Goal: Task Accomplishment & Management: Use online tool/utility

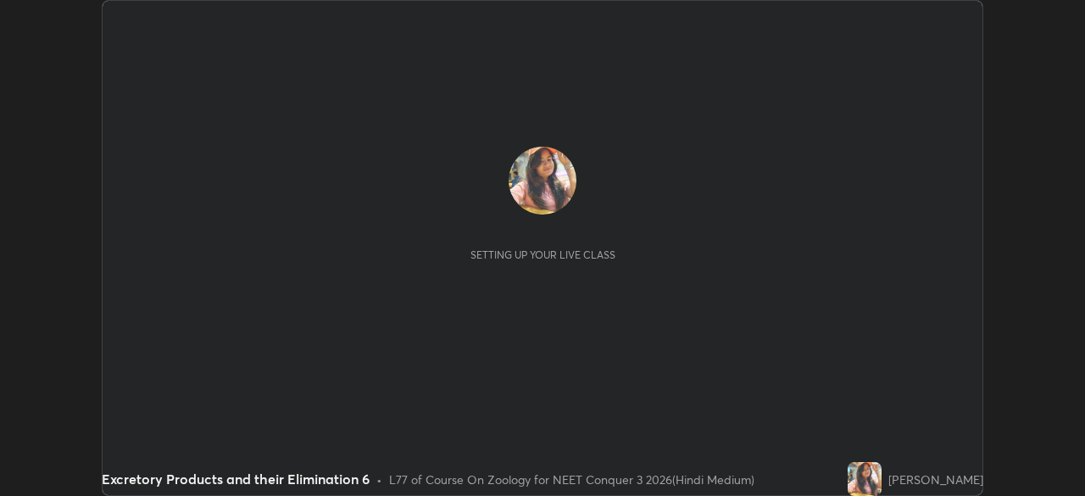
scroll to position [496, 1084]
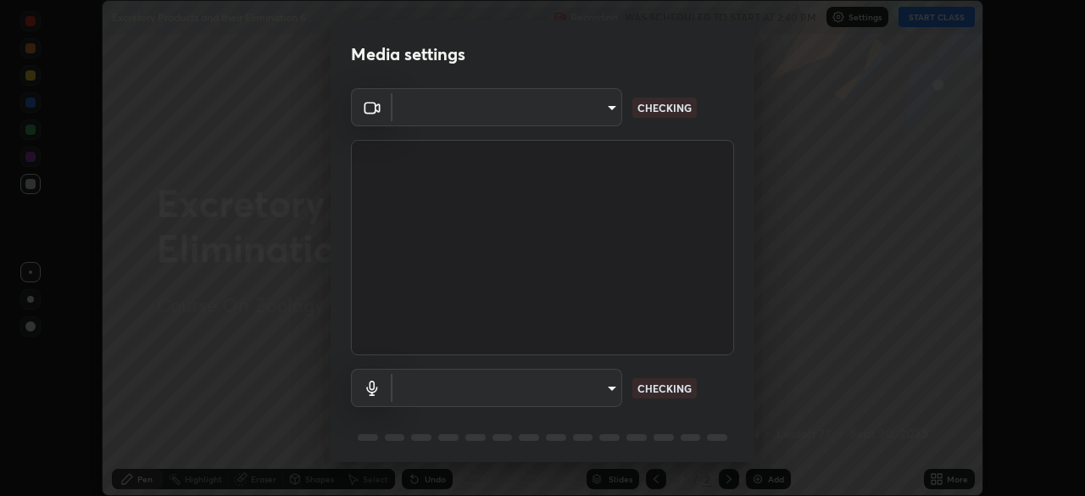
click at [610, 393] on body "Erase all Excretory Products and their Elimination 6 Recording WAS SCHEDULED TO…" at bounding box center [542, 248] width 1085 height 496
type input "fc38be1871f717ddc8e1b512eadbf63495b763d4820be899b5c927fedf8d93a0"
type input "communications"
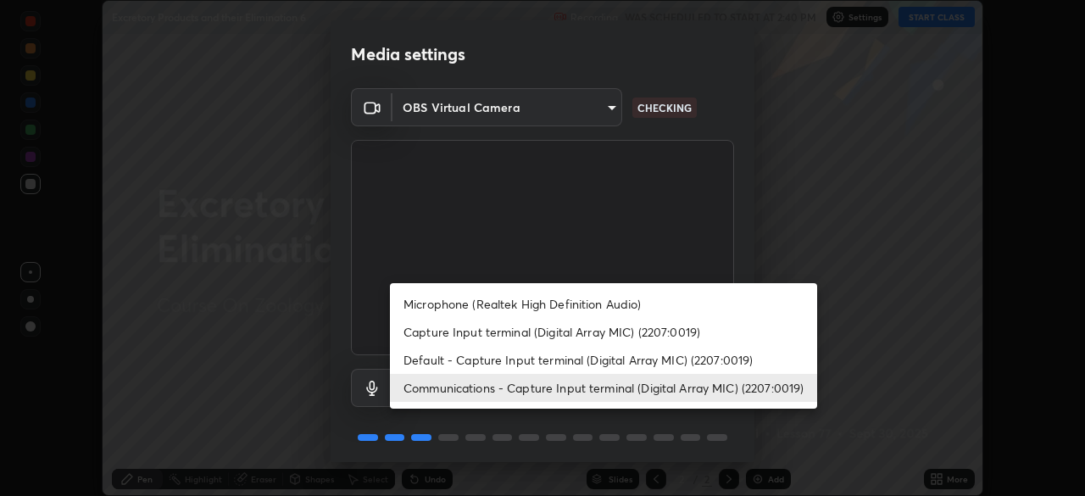
click at [631, 394] on li "Communications - Capture Input terminal (Digital Array MIC) (2207:0019)" at bounding box center [603, 388] width 427 height 28
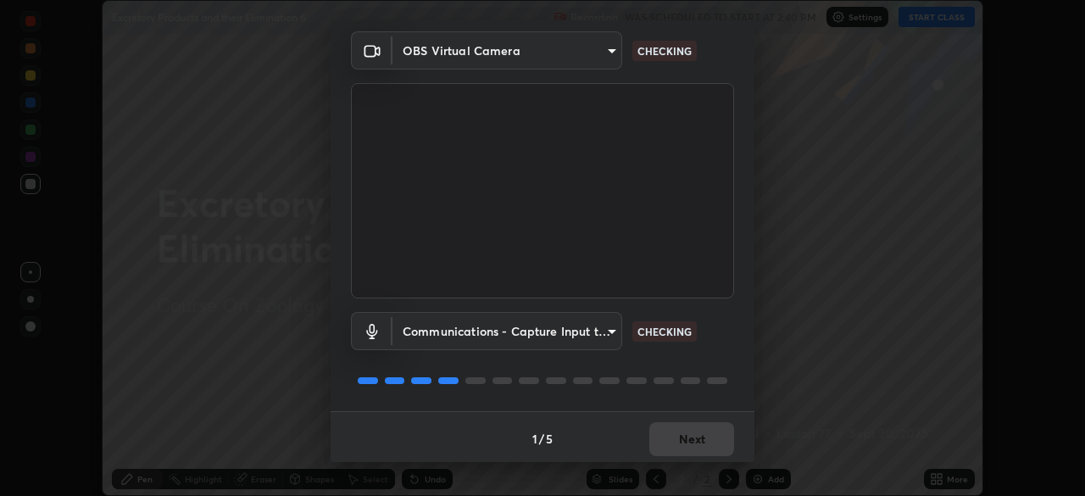
scroll to position [60, 0]
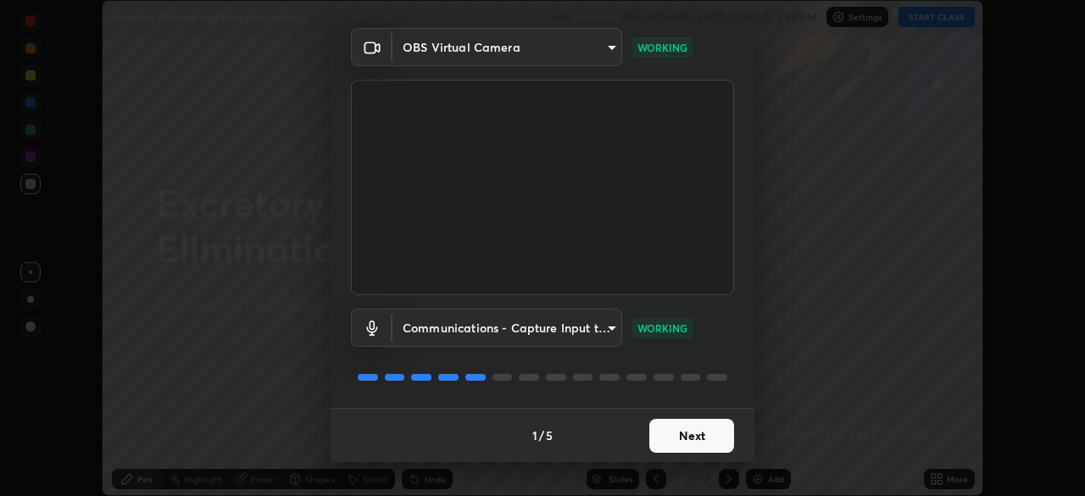
click at [698, 437] on button "Next" at bounding box center [691, 436] width 85 height 34
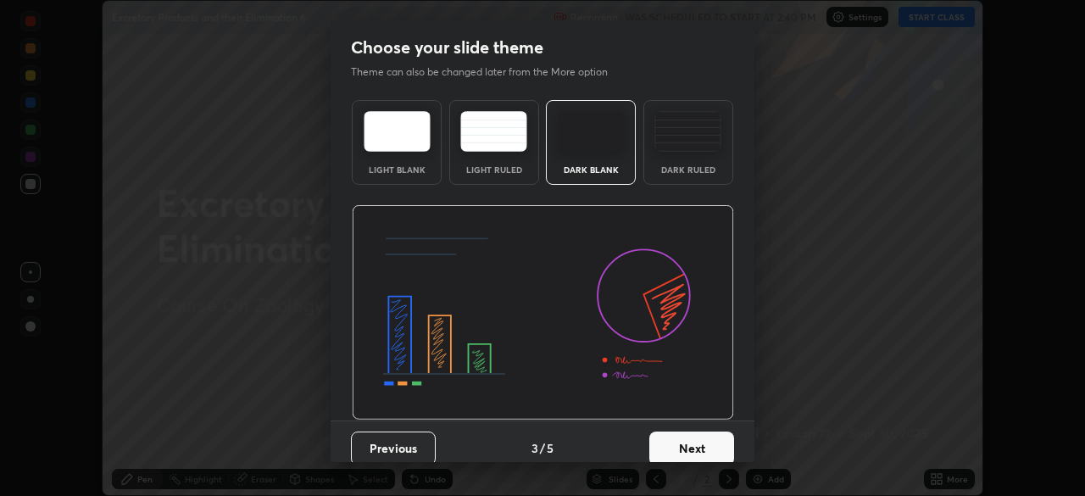
click at [701, 440] on button "Next" at bounding box center [691, 448] width 85 height 34
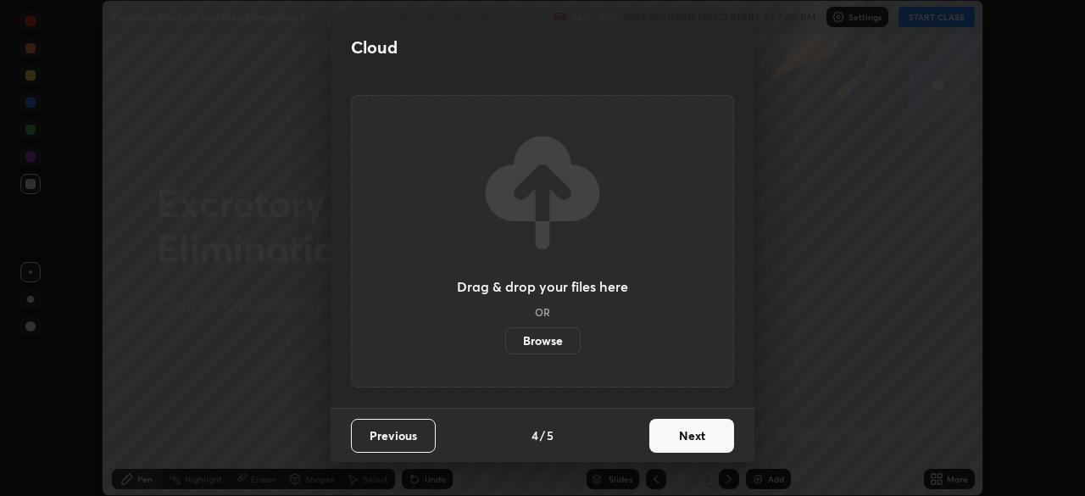
click at [703, 442] on button "Next" at bounding box center [691, 436] width 85 height 34
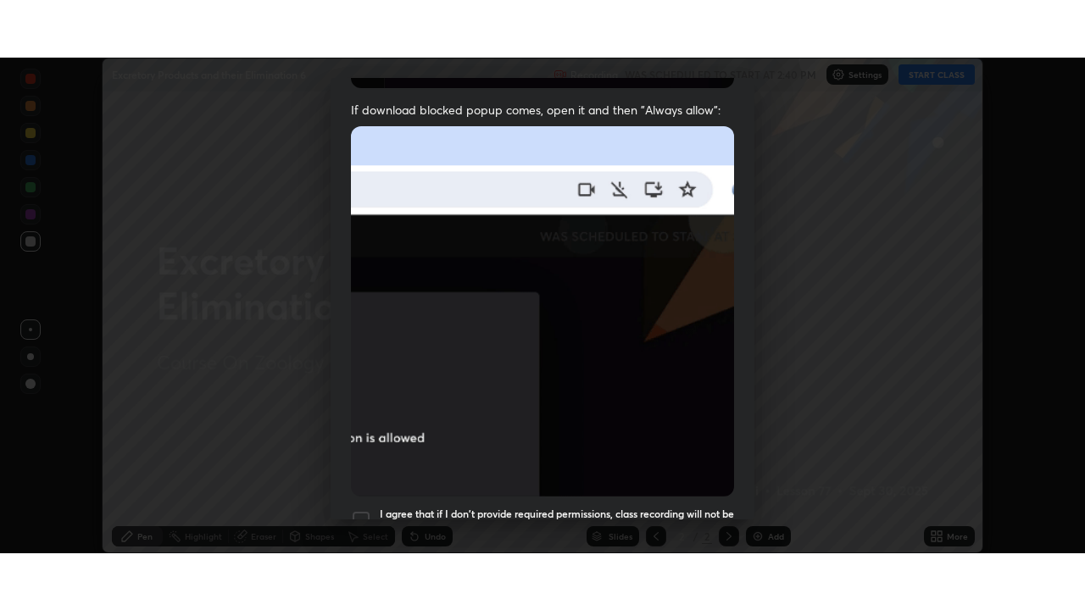
scroll to position [406, 0]
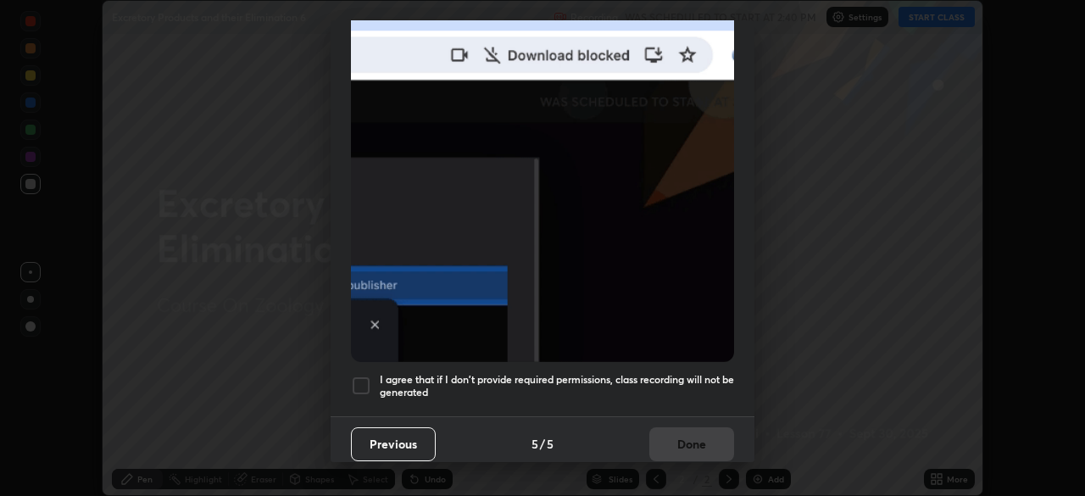
click at [368, 376] on div at bounding box center [361, 386] width 20 height 20
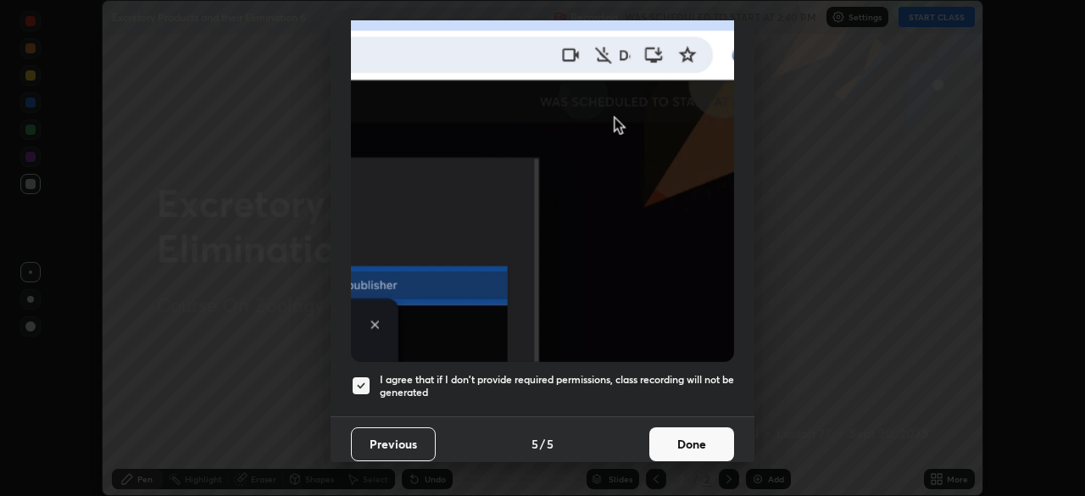
click at [704, 439] on button "Done" at bounding box center [691, 444] width 85 height 34
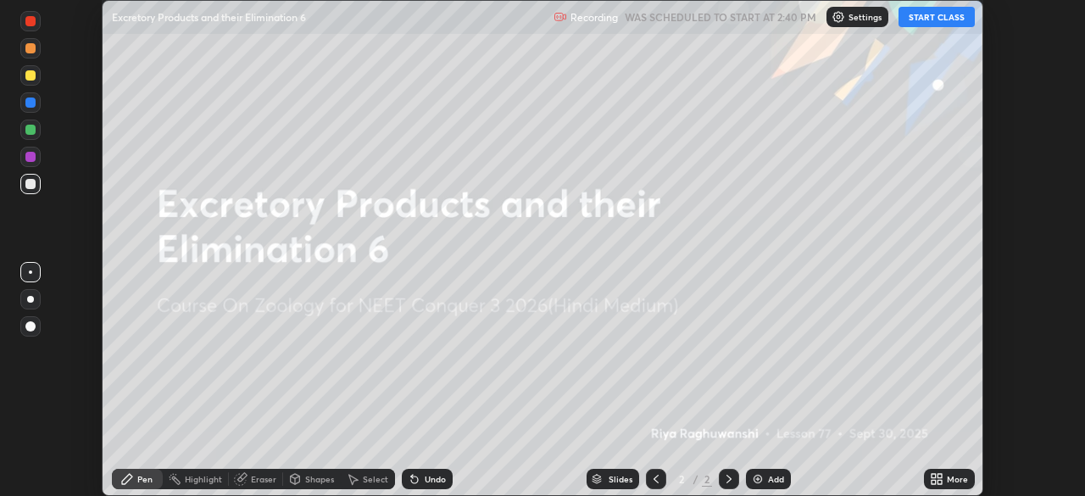
click at [940, 25] on button "START CLASS" at bounding box center [936, 17] width 76 height 20
click at [938, 477] on icon at bounding box center [939, 476] width 4 height 4
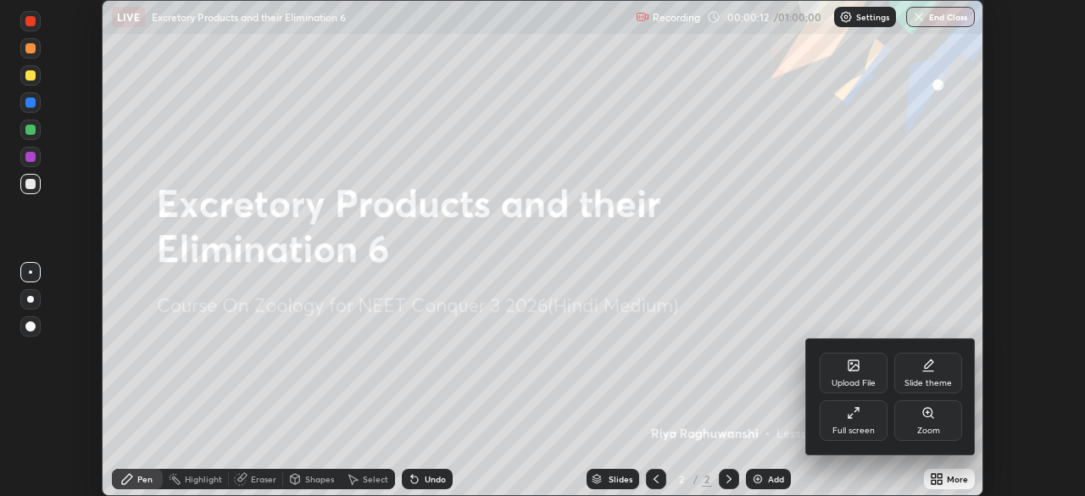
click at [849, 381] on div "Upload File" at bounding box center [854, 383] width 44 height 8
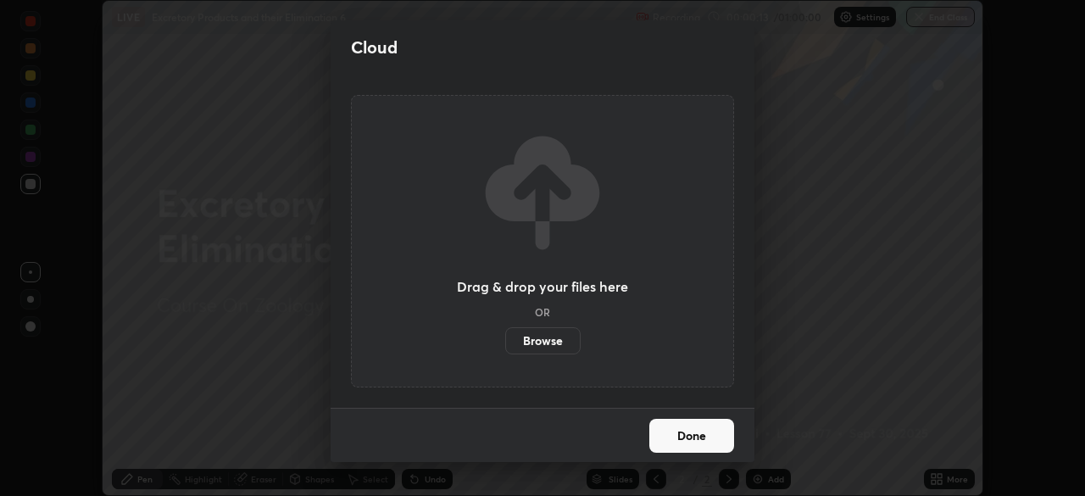
click at [567, 343] on label "Browse" at bounding box center [542, 340] width 75 height 27
click at [505, 343] on input "Browse" at bounding box center [505, 340] width 0 height 27
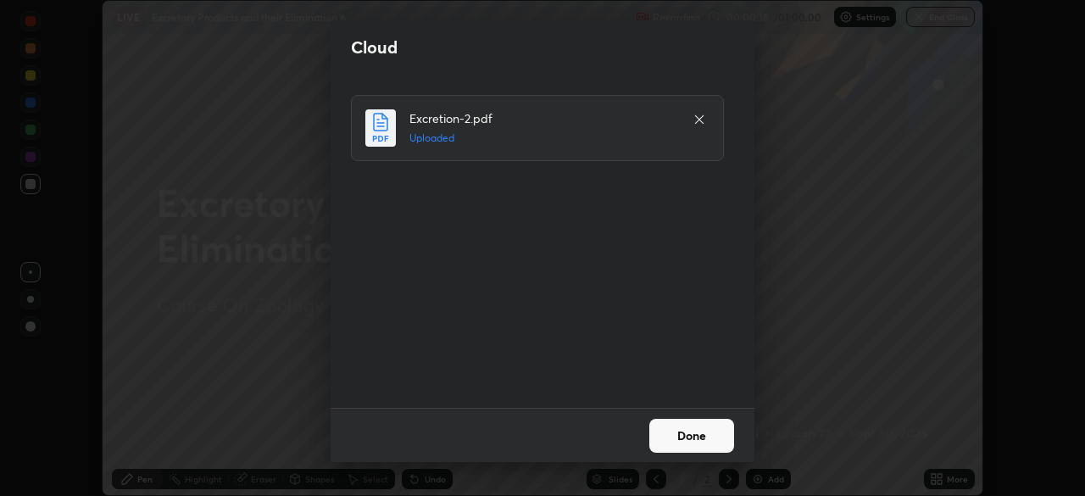
click at [704, 437] on button "Done" at bounding box center [691, 436] width 85 height 34
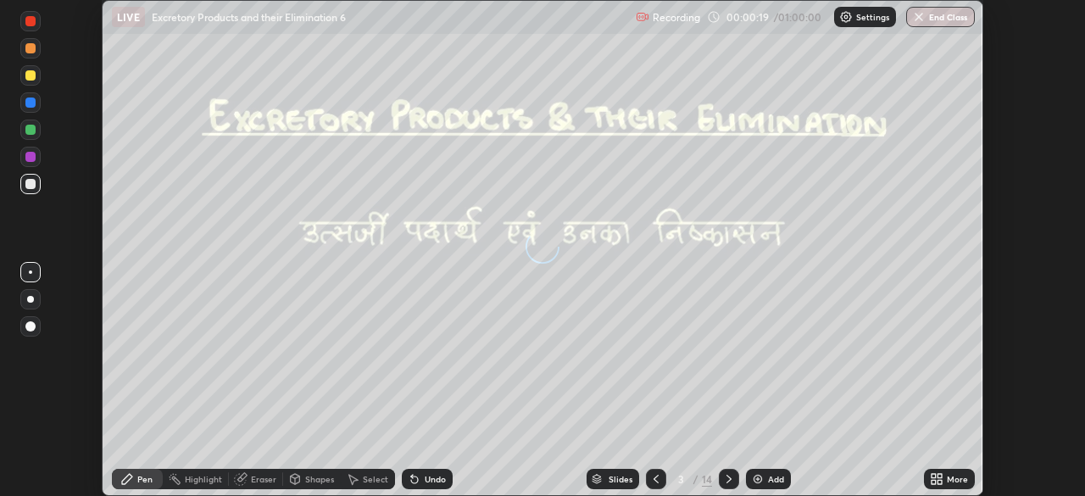
click at [660, 489] on div at bounding box center [656, 479] width 20 height 34
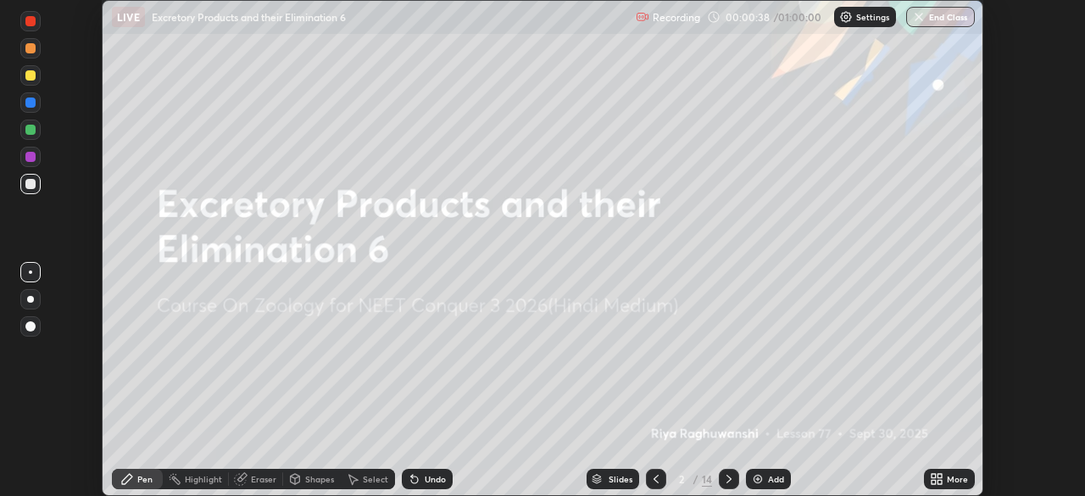
click at [937, 477] on icon at bounding box center [937, 479] width 14 height 14
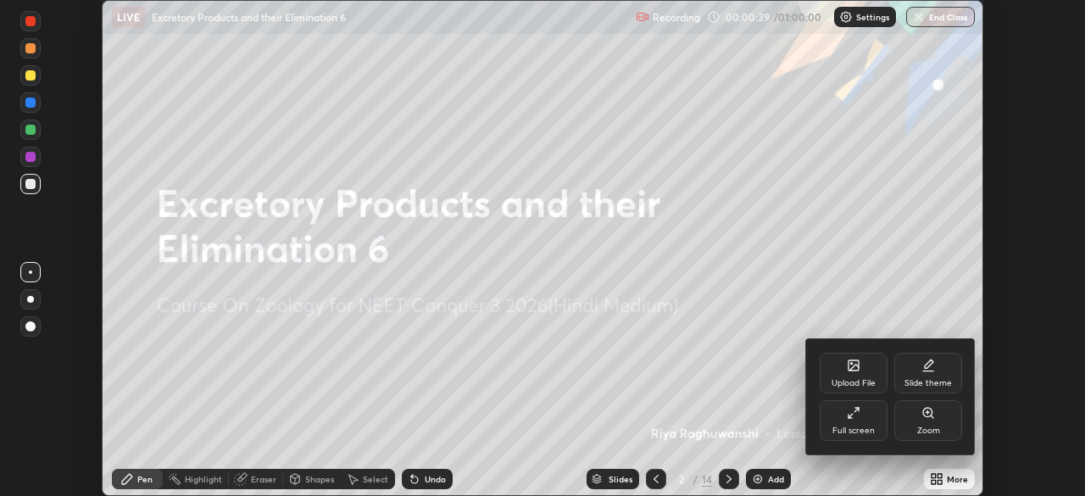
click at [853, 426] on div "Full screen" at bounding box center [853, 430] width 42 height 8
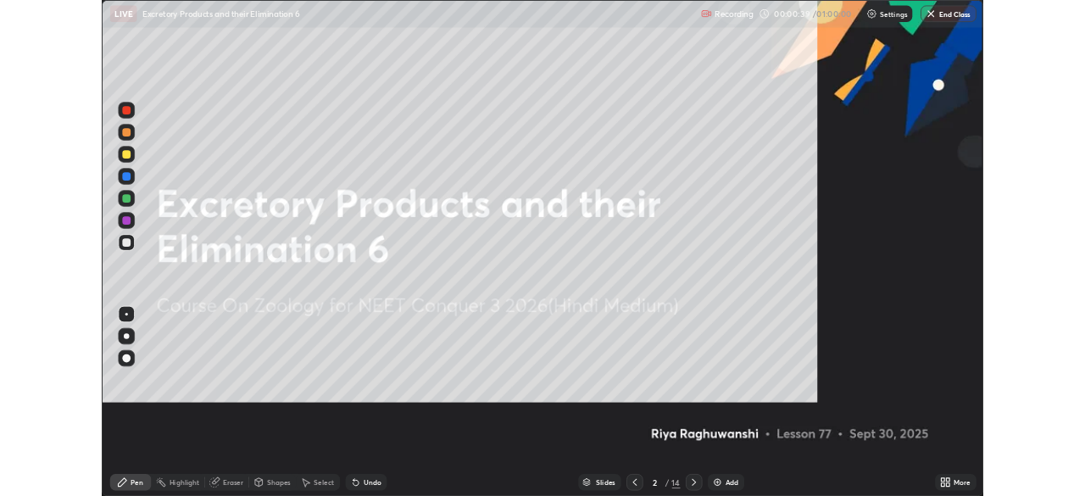
scroll to position [610, 1085]
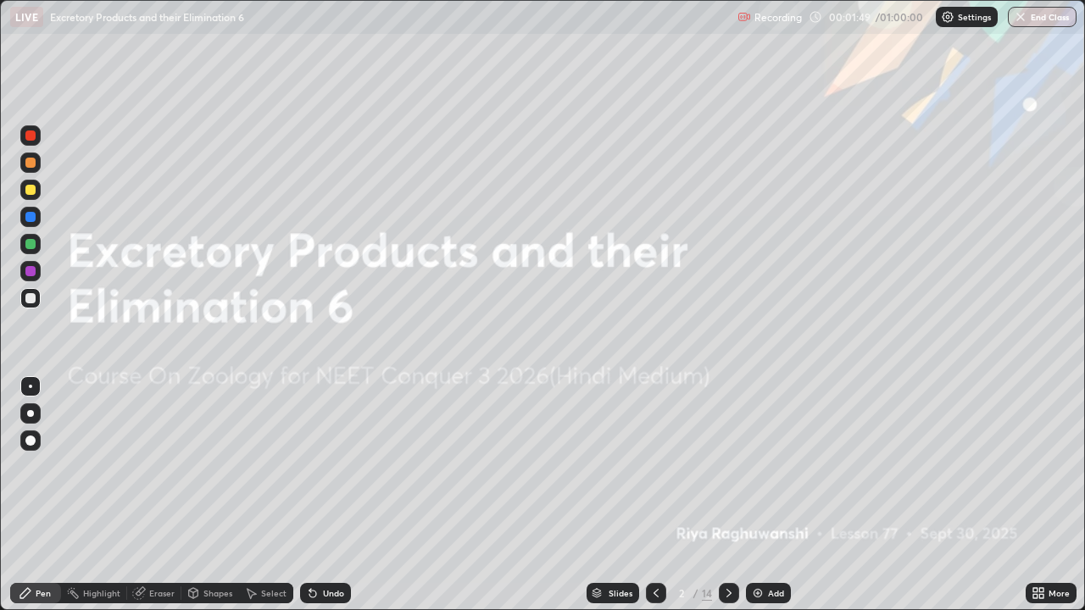
click at [727, 495] on icon at bounding box center [729, 594] width 14 height 14
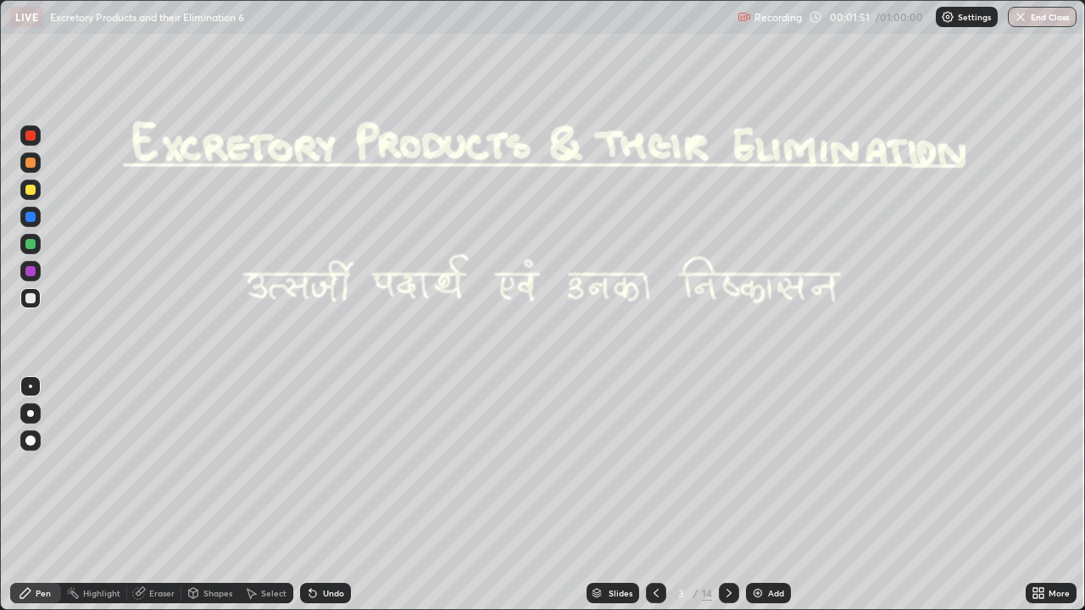
click at [723, 495] on div at bounding box center [729, 593] width 20 height 20
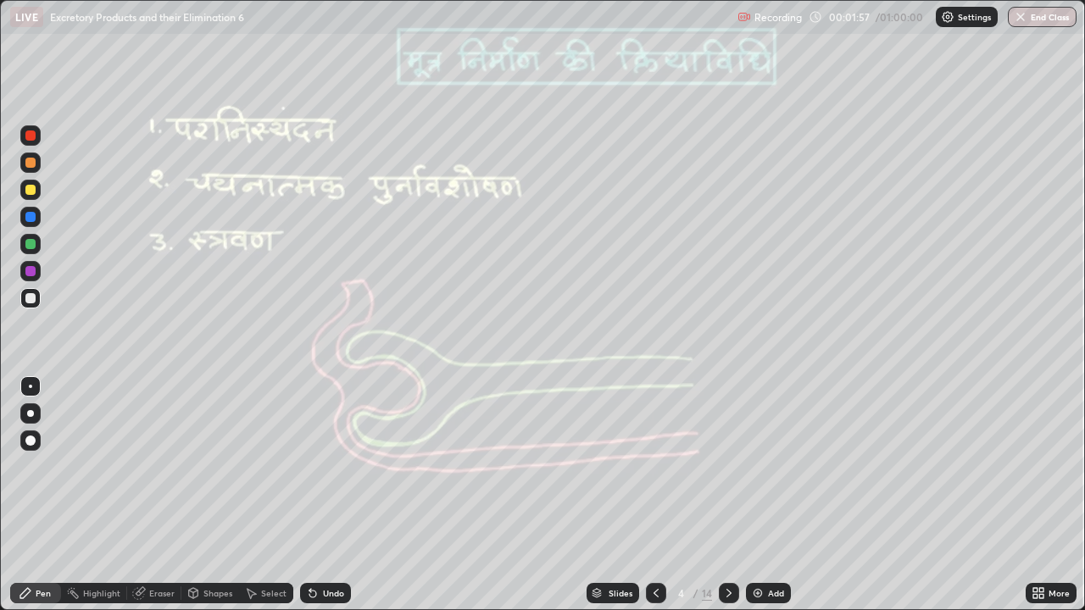
click at [32, 242] on div at bounding box center [30, 244] width 10 height 10
click at [727, 495] on icon at bounding box center [729, 594] width 14 height 14
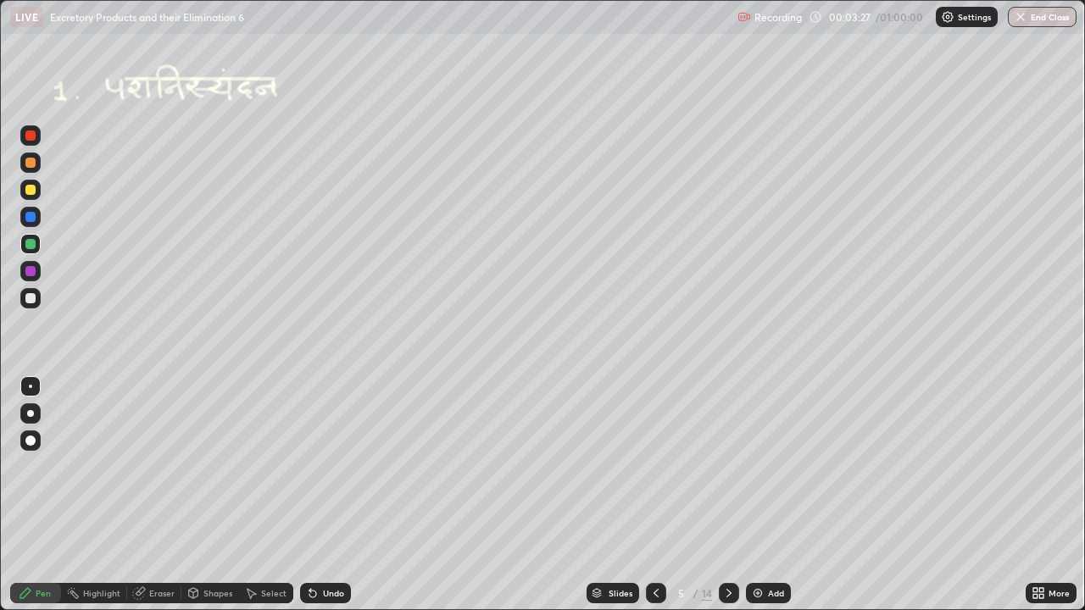
click at [727, 495] on icon at bounding box center [729, 594] width 14 height 14
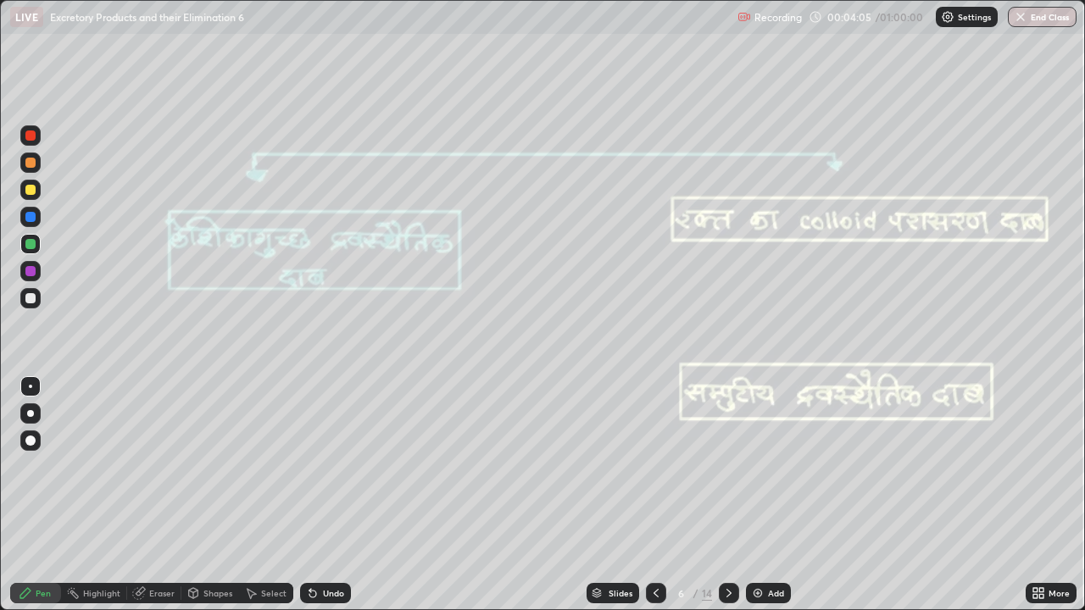
click at [31, 298] on div at bounding box center [30, 298] width 10 height 10
click at [31, 414] on div at bounding box center [30, 413] width 7 height 7
click at [727, 495] on icon at bounding box center [728, 593] width 5 height 8
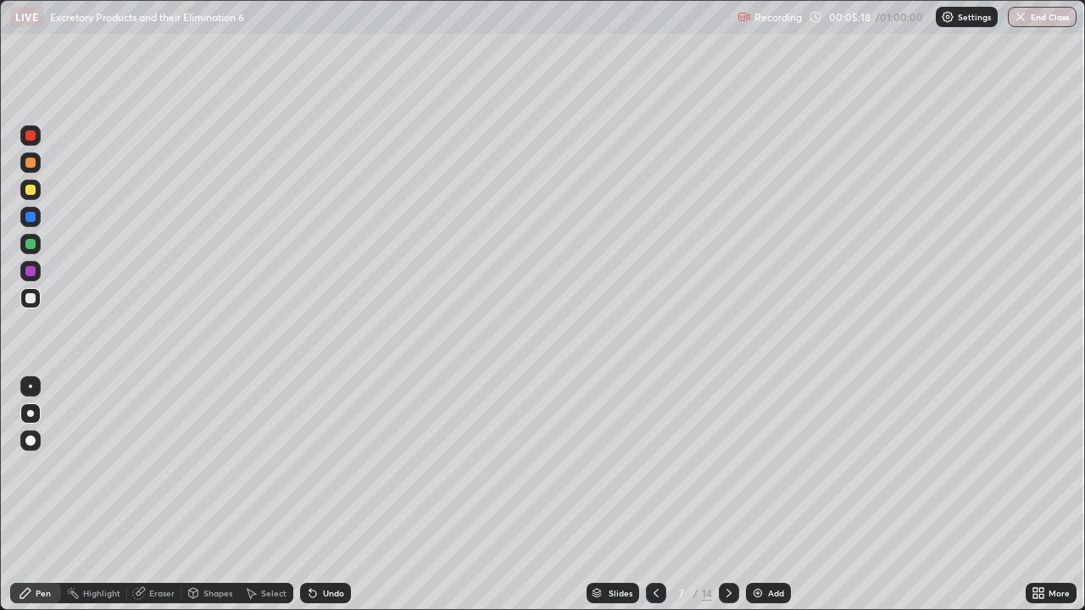
click at [32, 190] on div at bounding box center [30, 190] width 10 height 10
click at [31, 138] on div at bounding box center [30, 136] width 10 height 10
click at [29, 192] on div at bounding box center [30, 190] width 10 height 10
click at [28, 296] on div at bounding box center [30, 298] width 10 height 10
click at [311, 495] on icon at bounding box center [312, 594] width 7 height 7
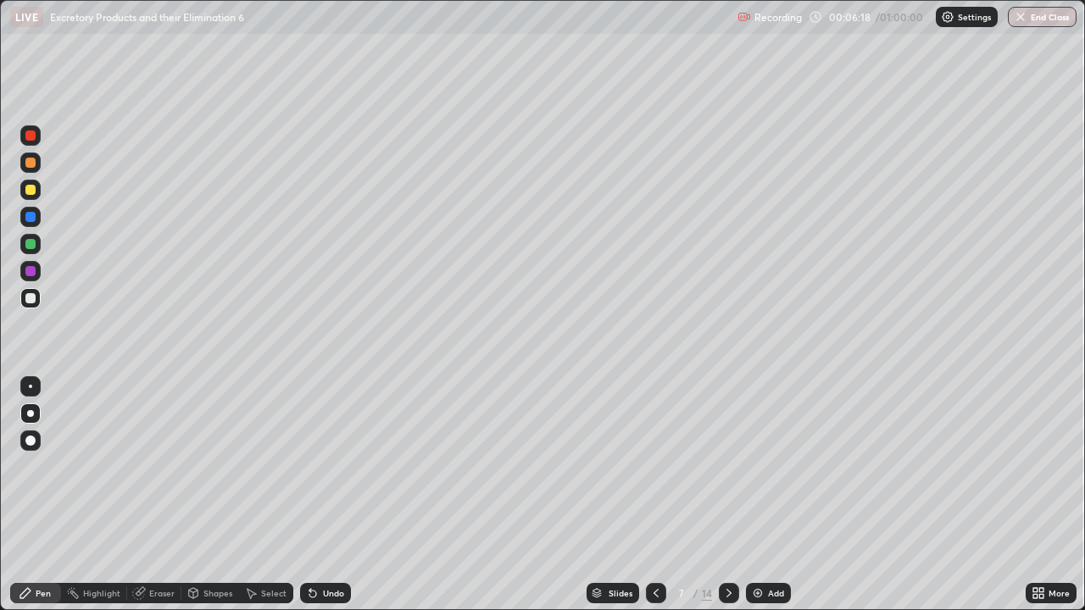
click at [310, 495] on icon at bounding box center [312, 594] width 7 height 7
click at [307, 495] on icon at bounding box center [313, 594] width 14 height 14
click at [32, 267] on div at bounding box center [30, 271] width 10 height 10
click at [311, 495] on icon at bounding box center [312, 594] width 7 height 7
click at [310, 495] on icon at bounding box center [312, 594] width 7 height 7
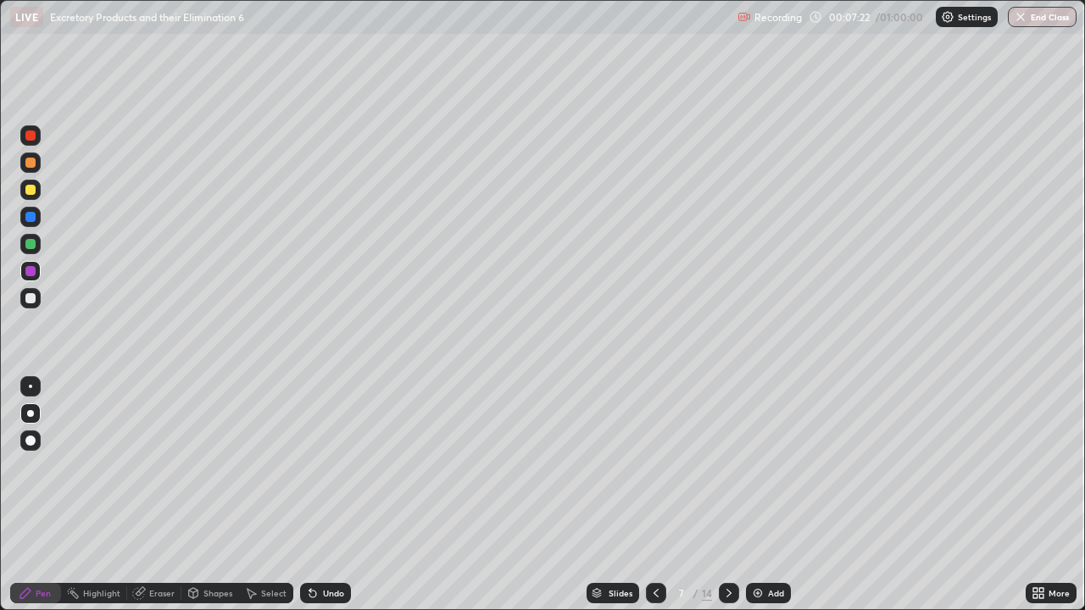
click at [31, 191] on div at bounding box center [30, 190] width 10 height 10
click at [314, 495] on icon at bounding box center [313, 594] width 14 height 14
click at [315, 495] on icon at bounding box center [313, 594] width 14 height 14
click at [309, 495] on icon at bounding box center [312, 594] width 7 height 7
click at [31, 244] on div at bounding box center [30, 244] width 10 height 10
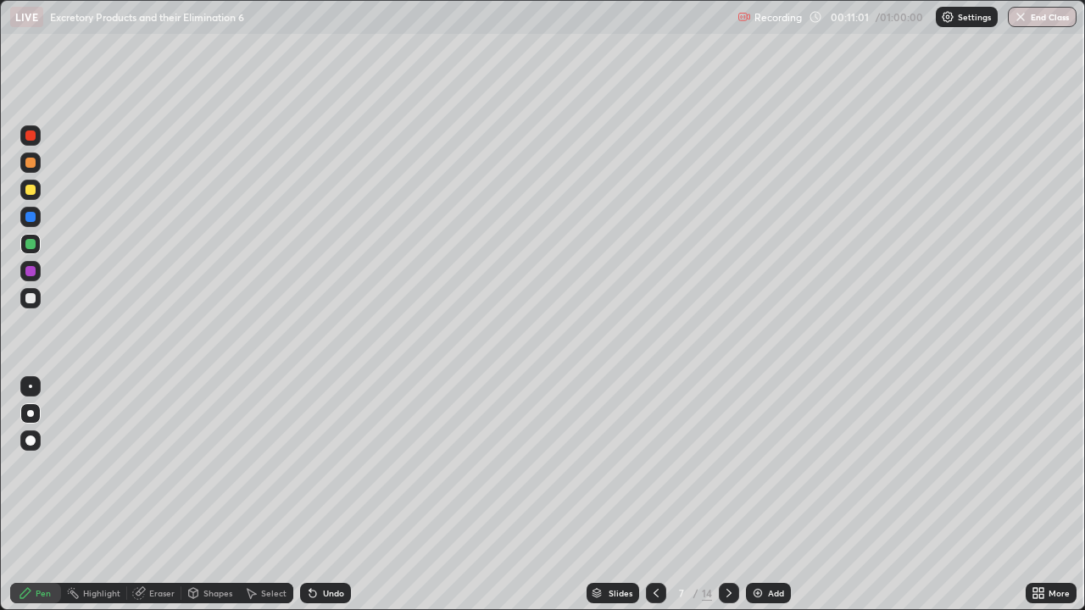
click at [31, 298] on div at bounding box center [30, 298] width 10 height 10
click at [25, 270] on div at bounding box center [30, 271] width 10 height 10
click at [29, 210] on div at bounding box center [30, 217] width 20 height 20
click at [31, 248] on div at bounding box center [30, 244] width 10 height 10
click at [31, 271] on div at bounding box center [30, 271] width 10 height 10
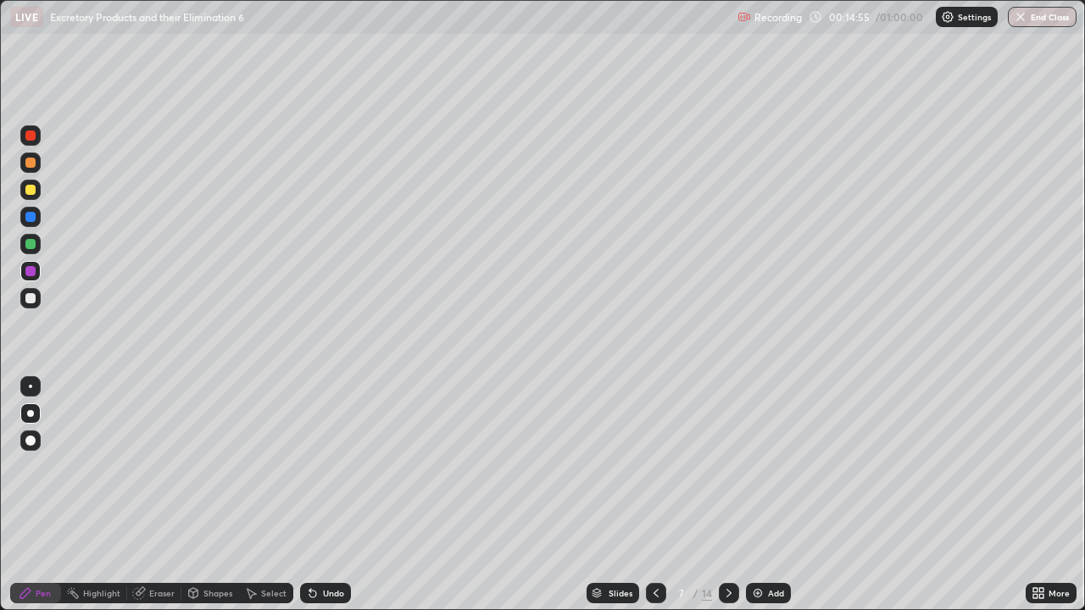
click at [31, 191] on div at bounding box center [30, 190] width 10 height 10
click at [29, 303] on div at bounding box center [30, 298] width 10 height 10
click at [727, 495] on icon at bounding box center [729, 594] width 14 height 14
click at [32, 190] on div at bounding box center [30, 190] width 10 height 10
click at [31, 298] on div at bounding box center [30, 298] width 10 height 10
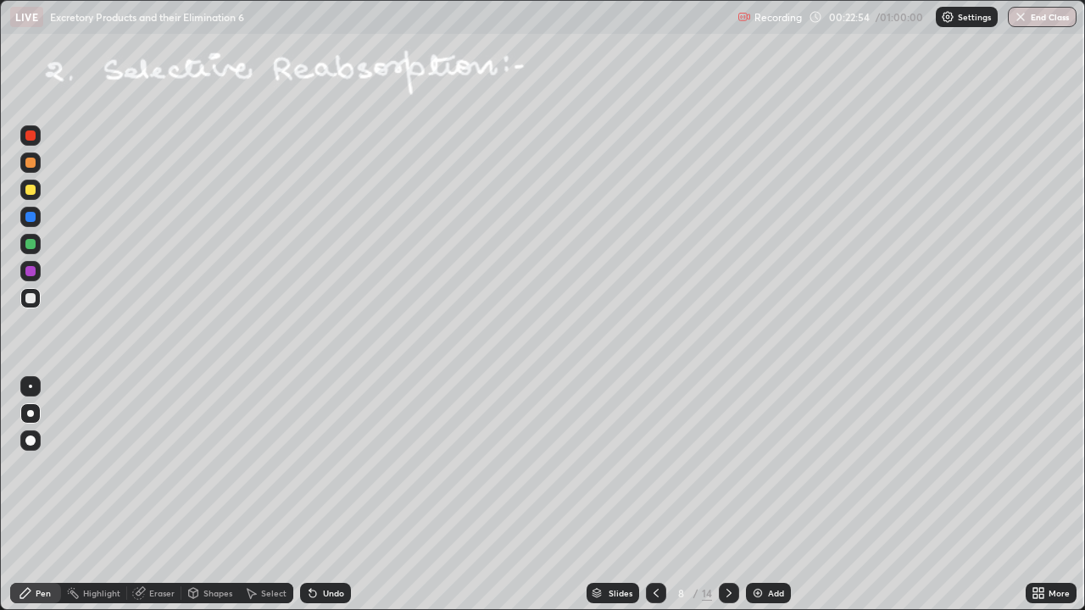
click at [726, 495] on icon at bounding box center [729, 594] width 14 height 14
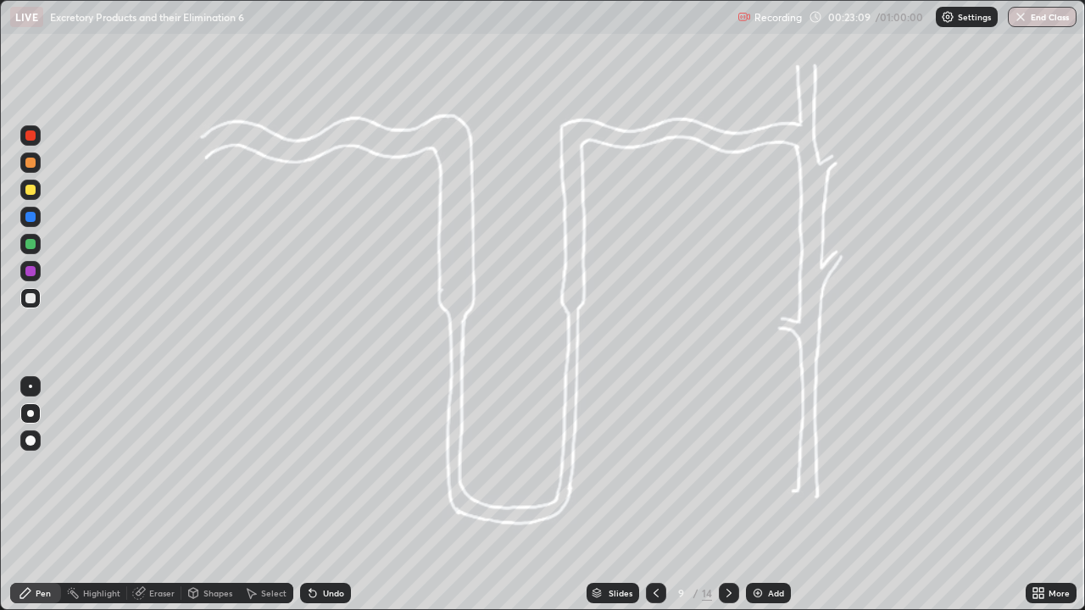
click at [655, 495] on icon at bounding box center [656, 594] width 14 height 14
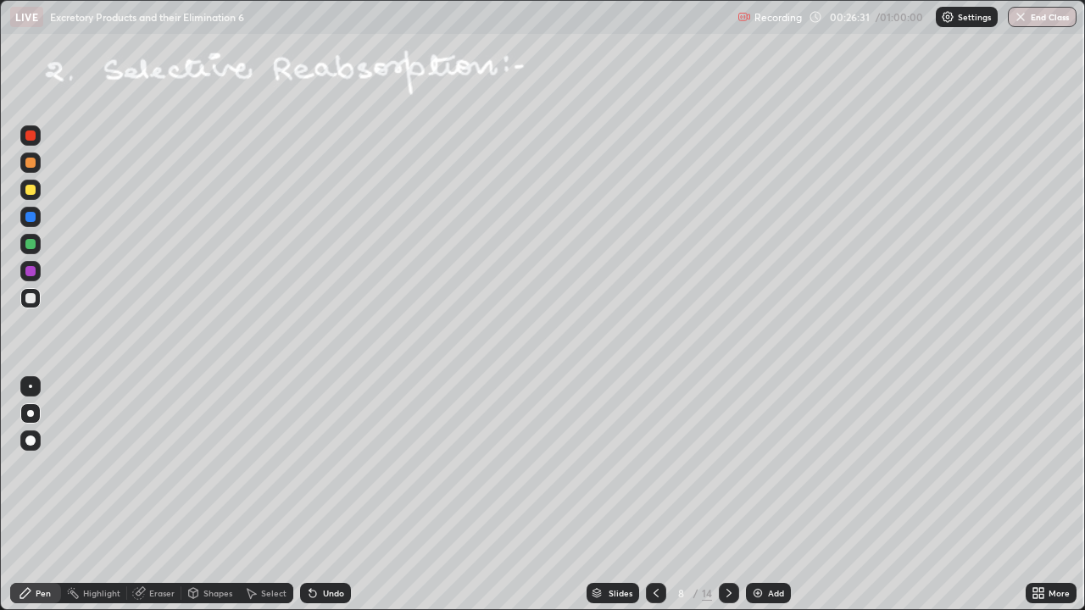
click at [751, 495] on img at bounding box center [758, 594] width 14 height 14
click at [206, 495] on div "Shapes" at bounding box center [217, 593] width 29 height 8
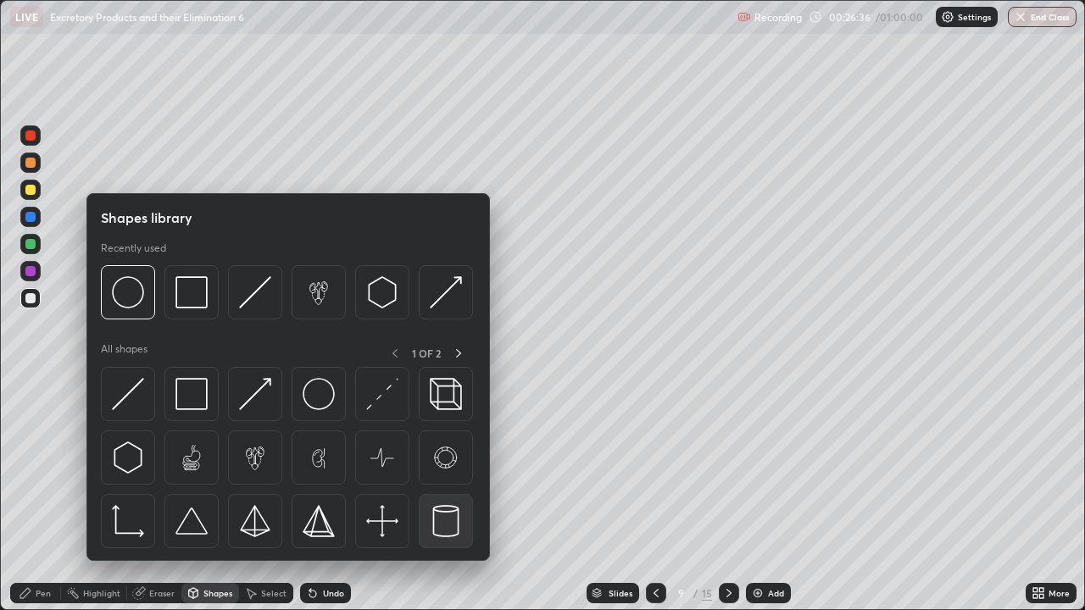
click at [439, 495] on img at bounding box center [446, 521] width 32 height 32
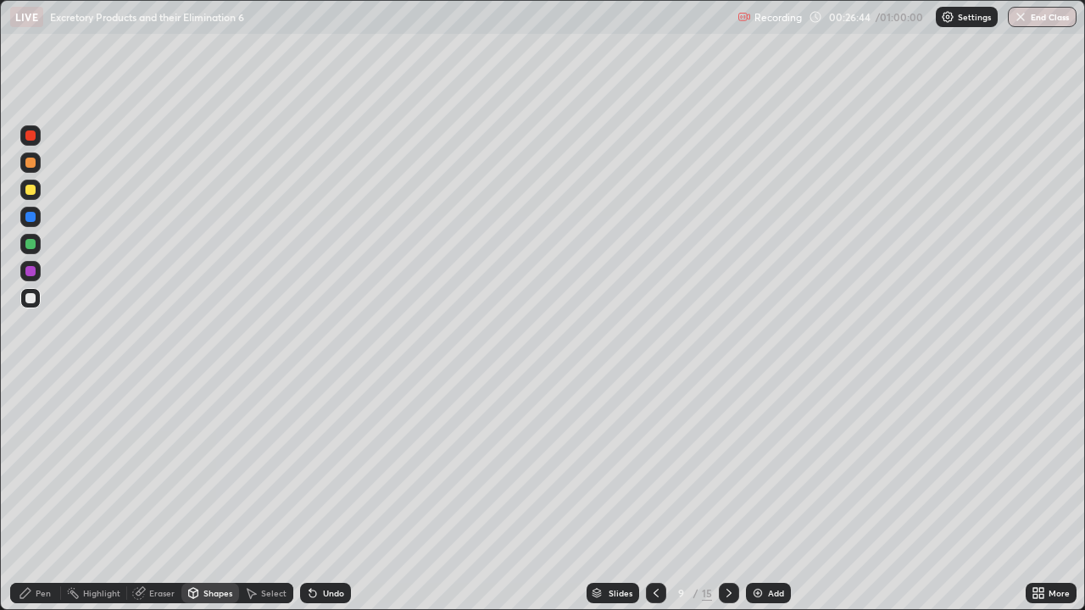
click at [39, 495] on div "Pen" at bounding box center [35, 593] width 51 height 20
click at [311, 495] on icon at bounding box center [313, 594] width 14 height 14
click at [36, 281] on div at bounding box center [30, 271] width 20 height 20
click at [31, 216] on div at bounding box center [30, 217] width 10 height 10
click at [727, 495] on icon at bounding box center [729, 594] width 14 height 14
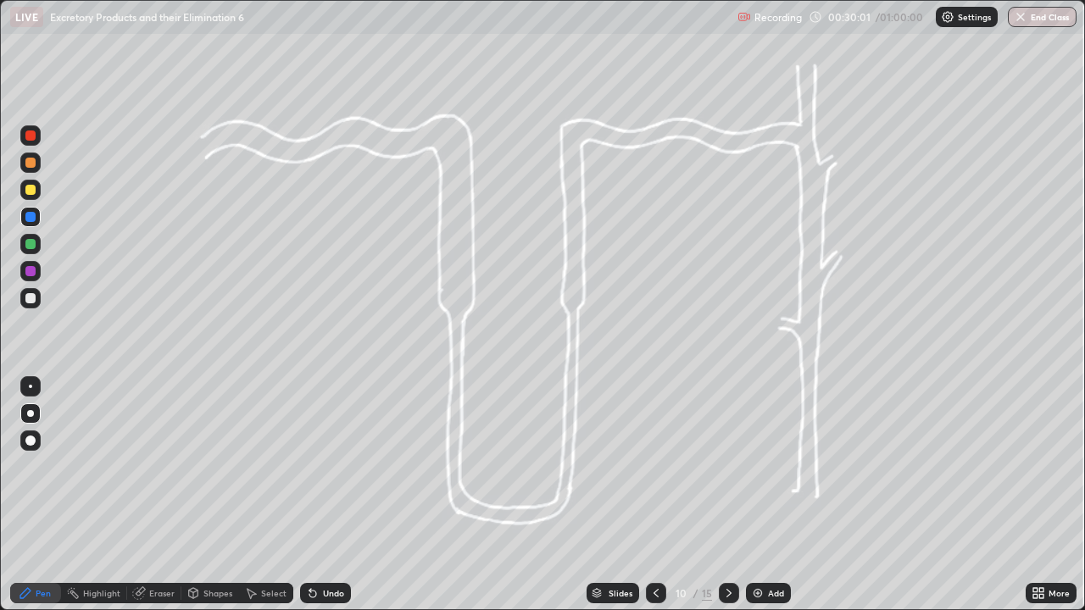
click at [31, 245] on div at bounding box center [30, 244] width 10 height 10
click at [315, 495] on icon at bounding box center [313, 594] width 14 height 14
click at [316, 495] on icon at bounding box center [313, 594] width 14 height 14
click at [30, 214] on div at bounding box center [30, 217] width 10 height 10
click at [26, 164] on div at bounding box center [30, 163] width 10 height 10
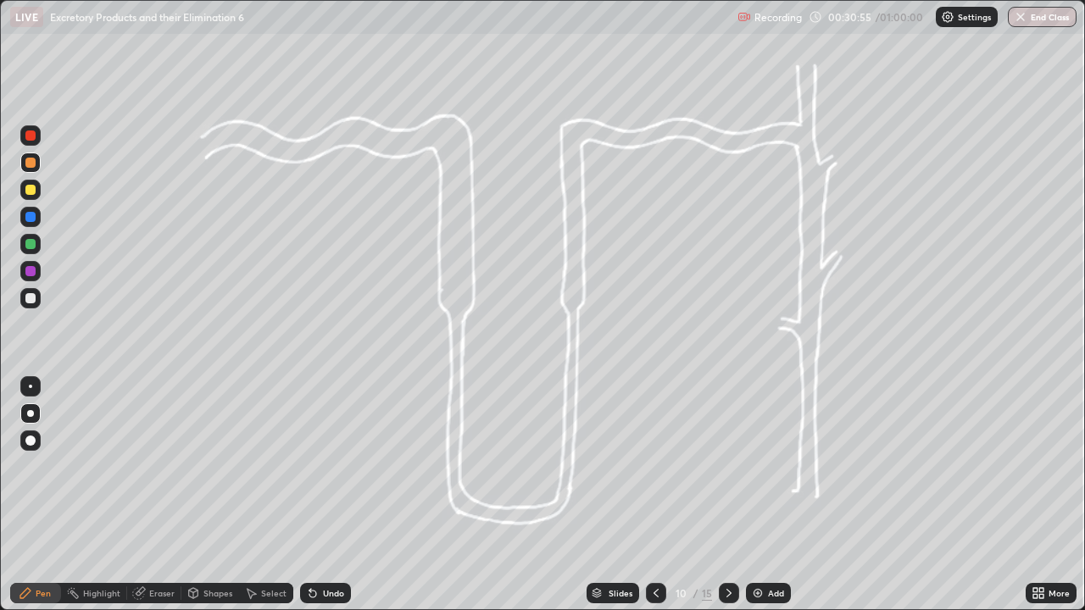
click at [22, 394] on div at bounding box center [30, 386] width 20 height 20
click at [31, 217] on div at bounding box center [30, 217] width 10 height 10
click at [31, 248] on div at bounding box center [30, 244] width 10 height 10
click at [32, 214] on div at bounding box center [30, 217] width 10 height 10
click at [36, 246] on div at bounding box center [30, 244] width 20 height 20
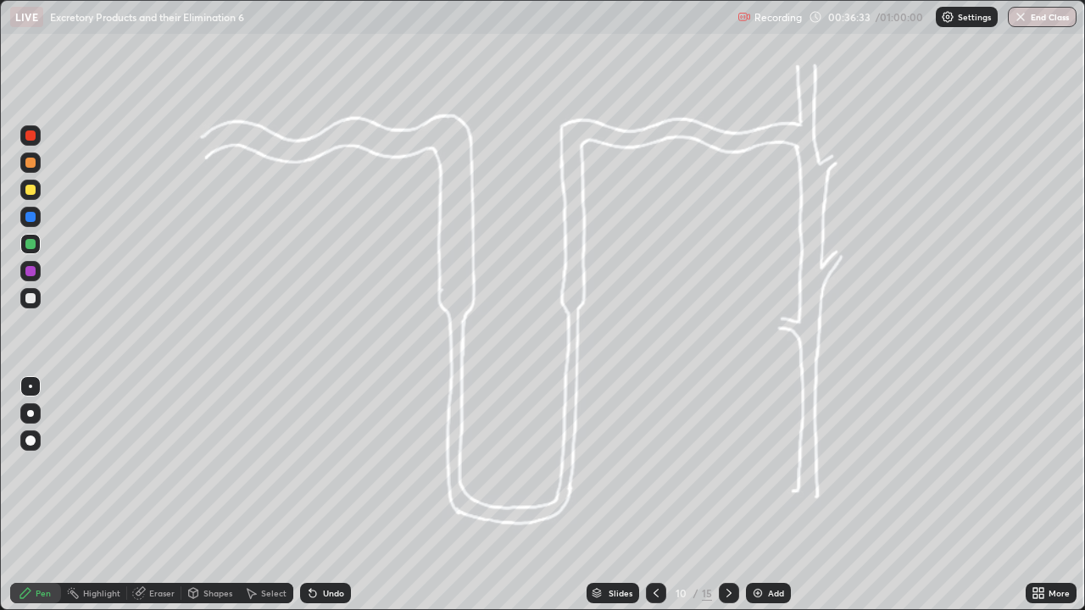
click at [30, 275] on div at bounding box center [30, 271] width 10 height 10
click at [29, 190] on div at bounding box center [30, 190] width 10 height 10
click at [31, 387] on div at bounding box center [30, 386] width 3 height 3
click at [31, 414] on div at bounding box center [30, 413] width 7 height 7
click at [34, 299] on div at bounding box center [30, 298] width 10 height 10
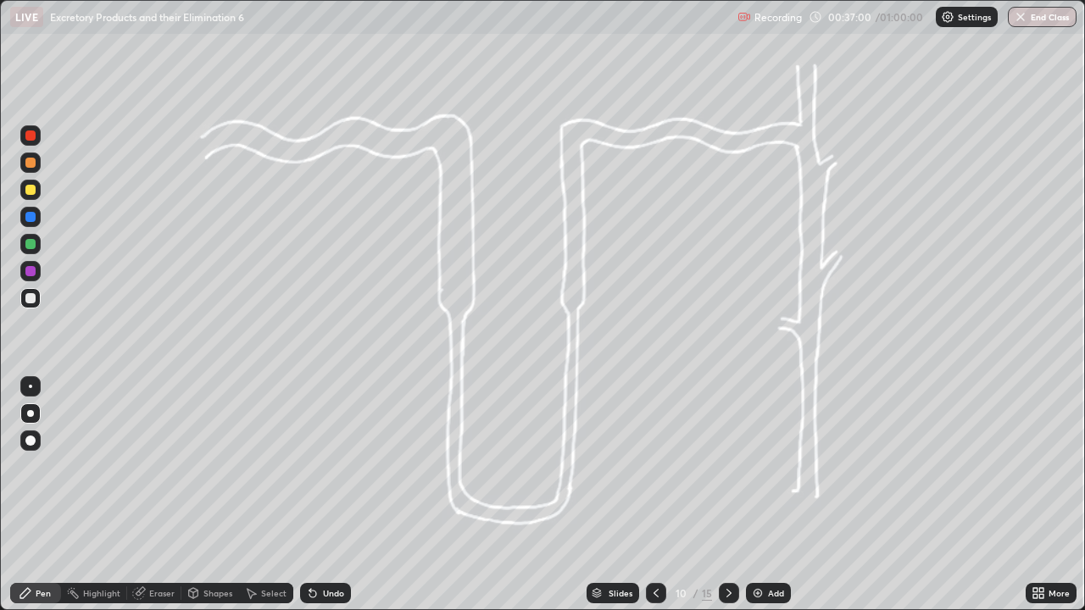
click at [31, 245] on div at bounding box center [30, 244] width 10 height 10
click at [309, 495] on icon at bounding box center [312, 594] width 7 height 7
click at [314, 495] on icon at bounding box center [313, 594] width 14 height 14
click at [323, 495] on div "Undo" at bounding box center [333, 593] width 21 height 8
click at [30, 189] on div at bounding box center [30, 190] width 10 height 10
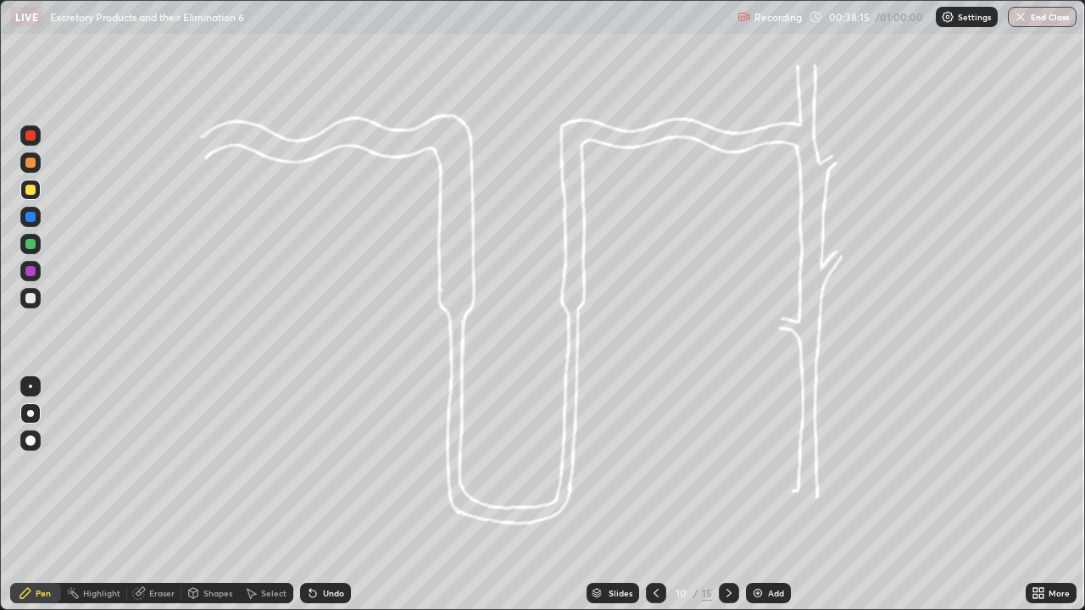
click at [31, 241] on div at bounding box center [30, 244] width 10 height 10
click at [30, 139] on div at bounding box center [30, 136] width 10 height 10
click at [727, 495] on icon at bounding box center [728, 593] width 5 height 8
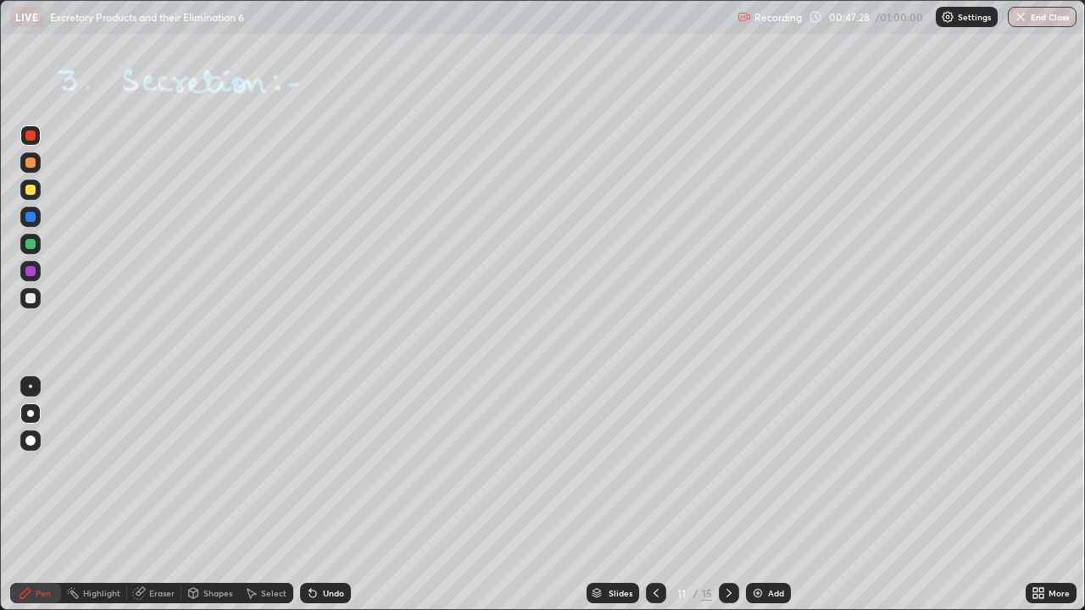
click at [31, 190] on div at bounding box center [30, 190] width 10 height 10
click at [314, 495] on icon at bounding box center [313, 594] width 14 height 14
click at [316, 495] on icon at bounding box center [313, 594] width 14 height 14
click at [310, 495] on icon at bounding box center [312, 594] width 7 height 7
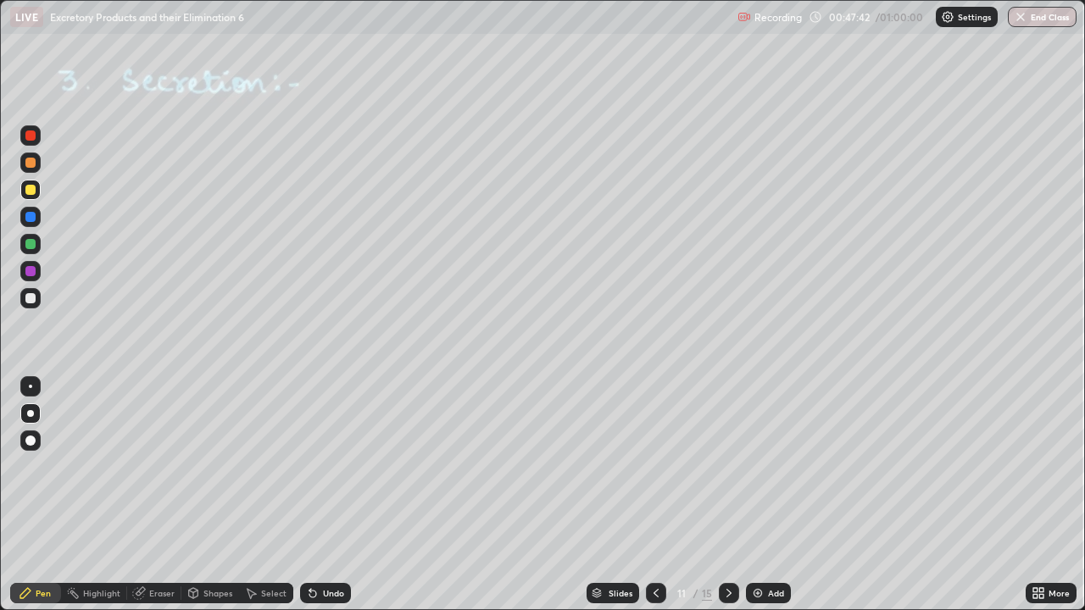
click at [310, 495] on icon at bounding box center [312, 594] width 7 height 7
click at [253, 255] on button "Undo" at bounding box center [276, 254] width 49 height 20
click at [729, 495] on icon at bounding box center [729, 594] width 14 height 14
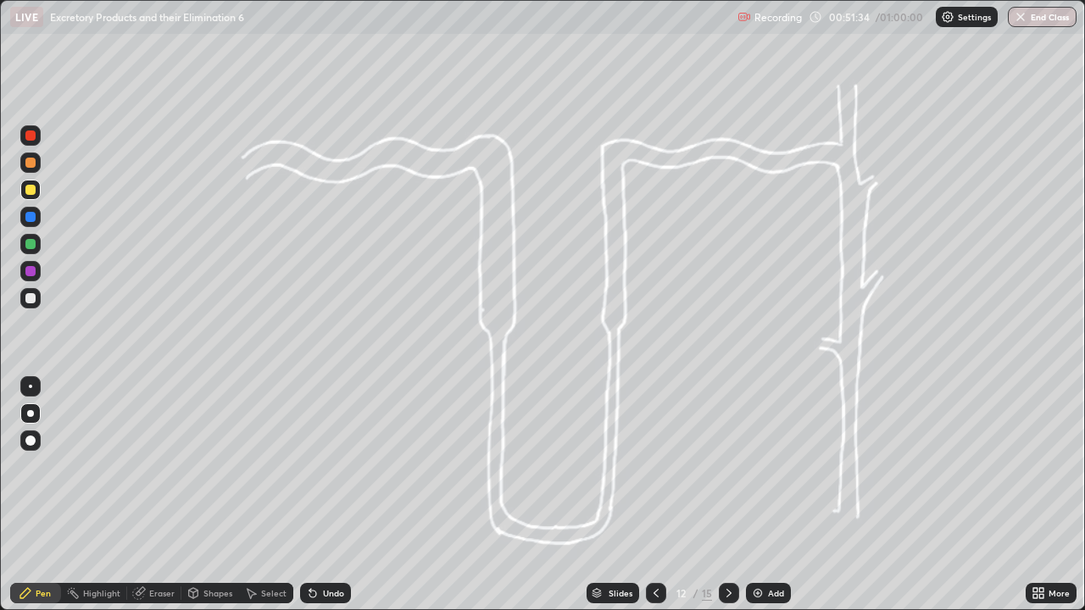
click at [30, 192] on div at bounding box center [30, 190] width 10 height 10
click at [33, 245] on div at bounding box center [30, 244] width 10 height 10
click at [31, 188] on div at bounding box center [30, 190] width 10 height 10
click at [35, 251] on div at bounding box center [30, 244] width 20 height 20
click at [31, 245] on div at bounding box center [30, 244] width 10 height 10
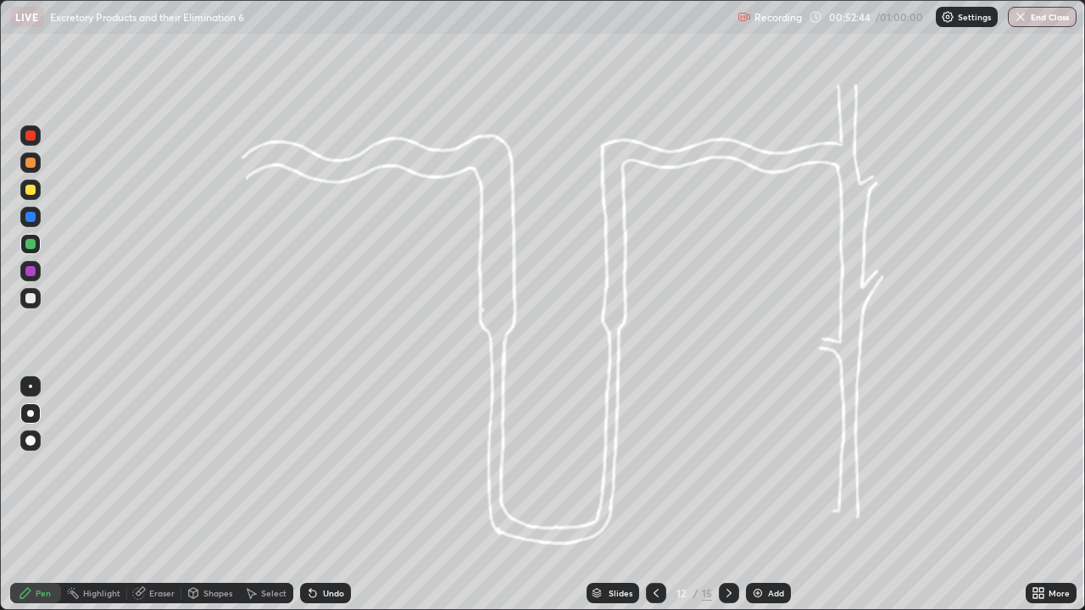
click at [29, 189] on div at bounding box center [30, 190] width 10 height 10
click at [40, 243] on div at bounding box center [30, 244] width 20 height 20
click at [313, 495] on icon at bounding box center [312, 594] width 7 height 7
click at [315, 495] on icon at bounding box center [313, 594] width 14 height 14
click at [314, 495] on icon at bounding box center [313, 594] width 14 height 14
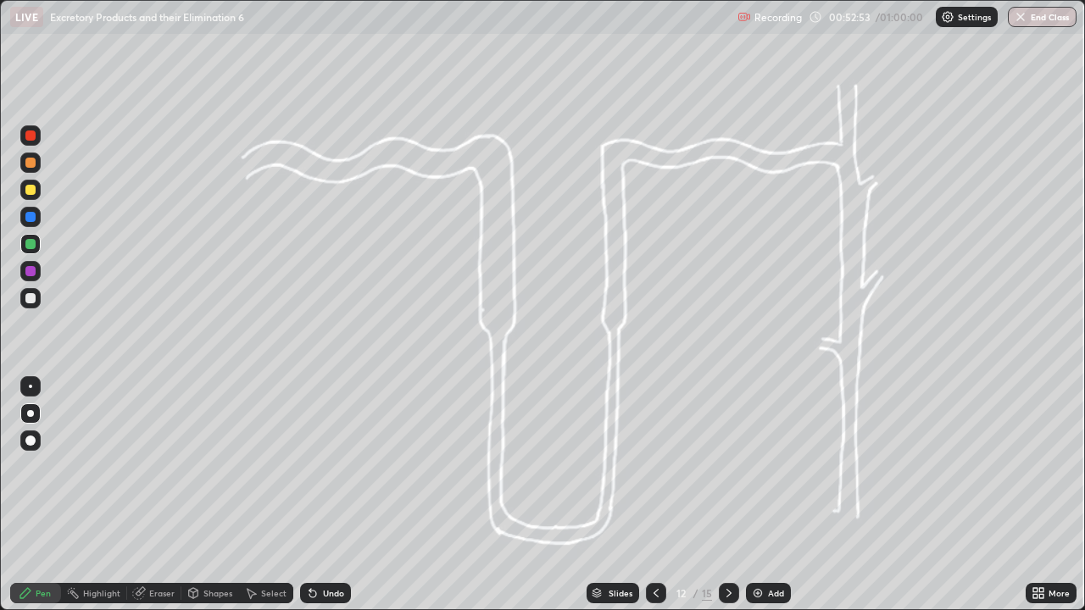
click at [316, 495] on icon at bounding box center [313, 594] width 14 height 14
click at [314, 495] on icon at bounding box center [312, 594] width 7 height 7
click at [315, 495] on icon at bounding box center [313, 594] width 14 height 14
click at [30, 302] on div at bounding box center [30, 298] width 10 height 10
click at [654, 495] on icon at bounding box center [656, 594] width 14 height 14
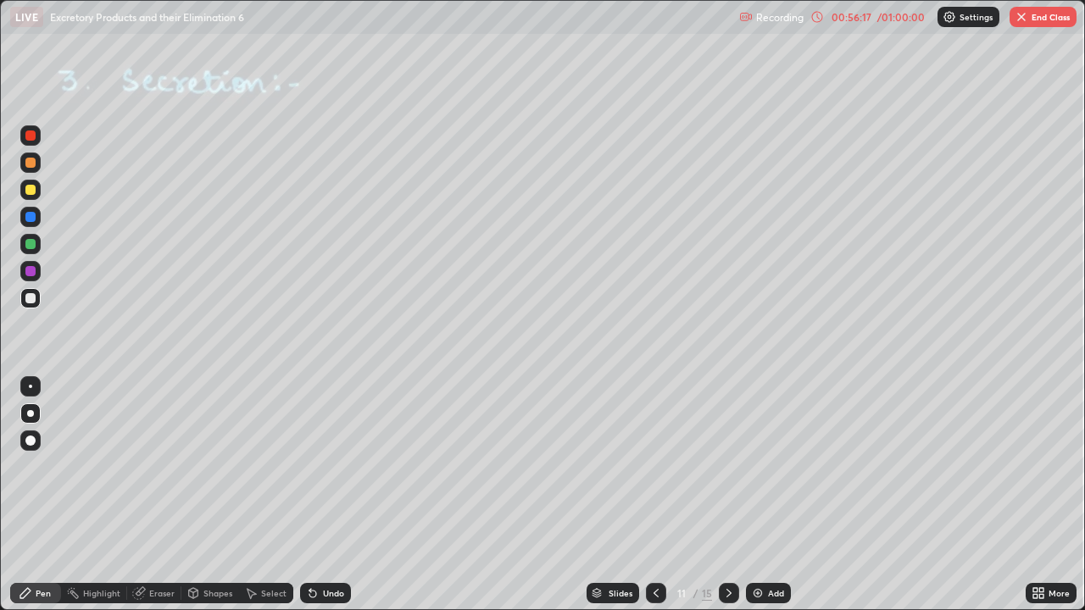
click at [653, 495] on icon at bounding box center [656, 594] width 14 height 14
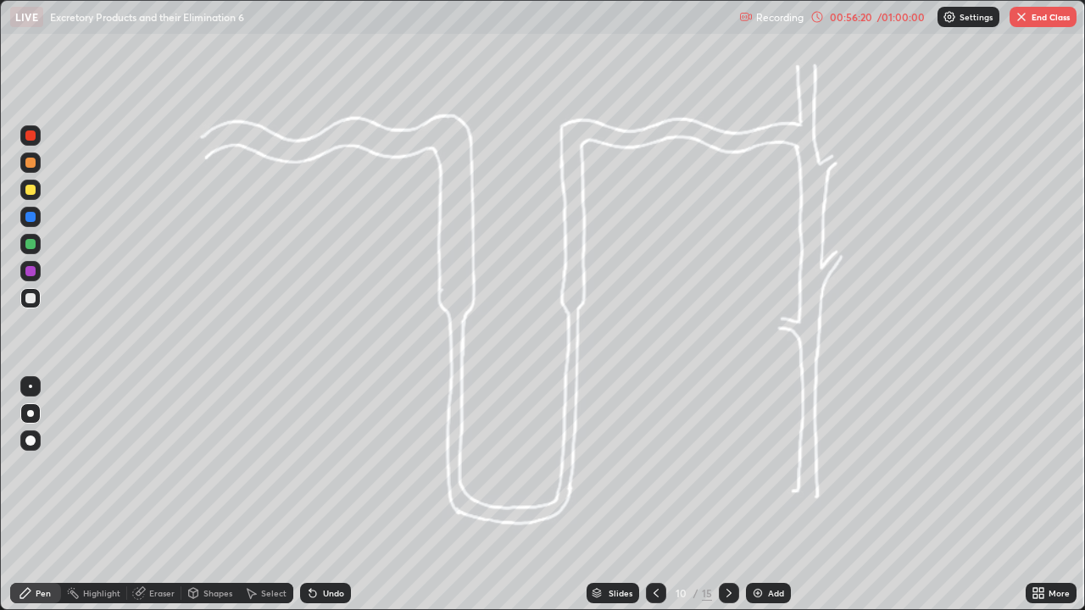
click at [727, 495] on icon at bounding box center [729, 594] width 14 height 14
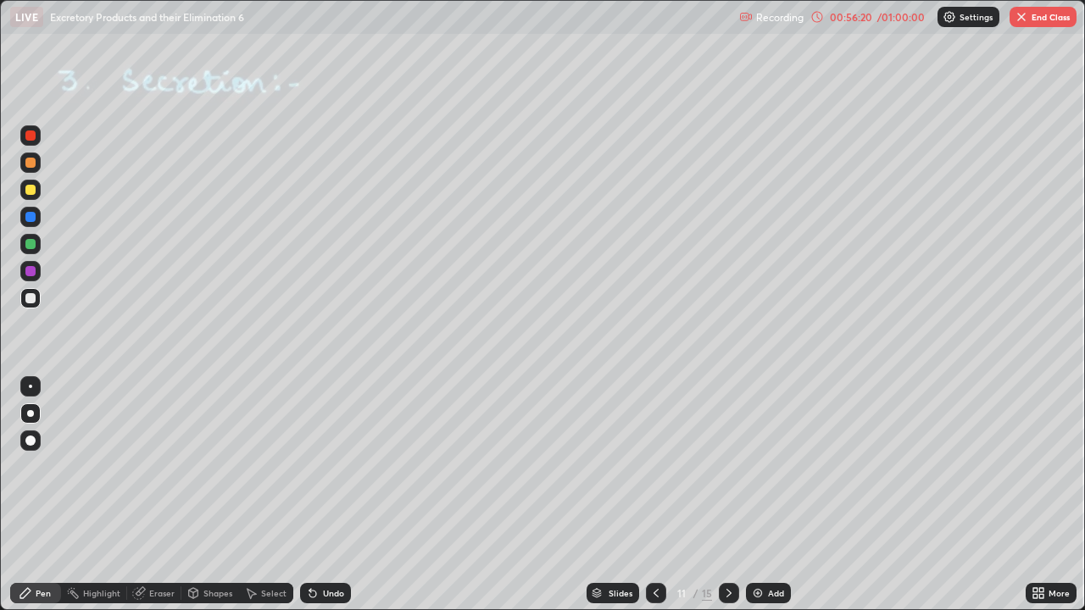
click at [725, 495] on icon at bounding box center [729, 594] width 14 height 14
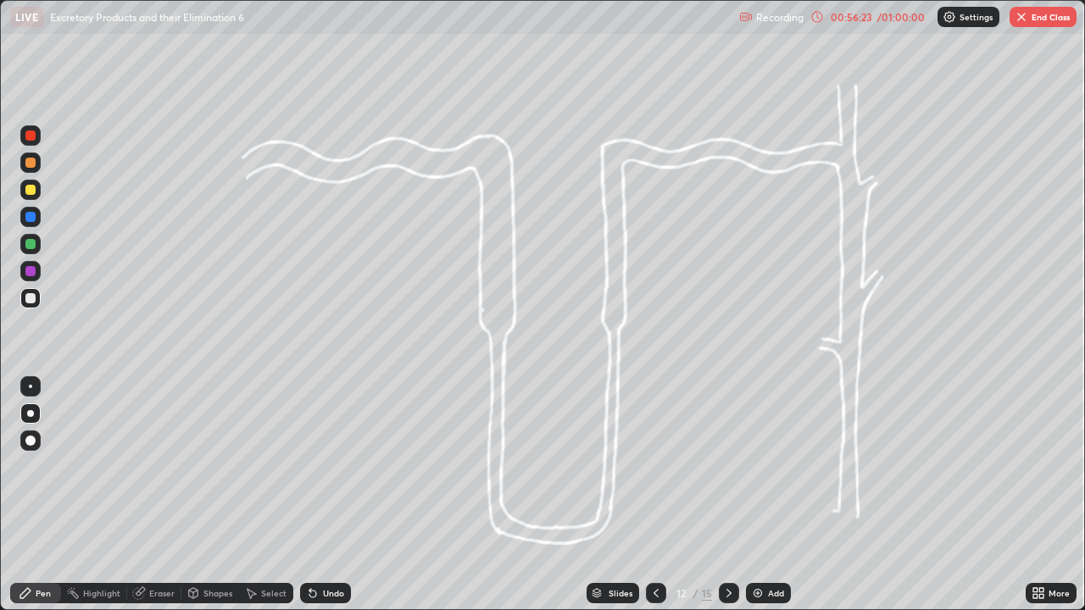
click at [652, 495] on icon at bounding box center [656, 594] width 14 height 14
click at [654, 495] on icon at bounding box center [656, 594] width 14 height 14
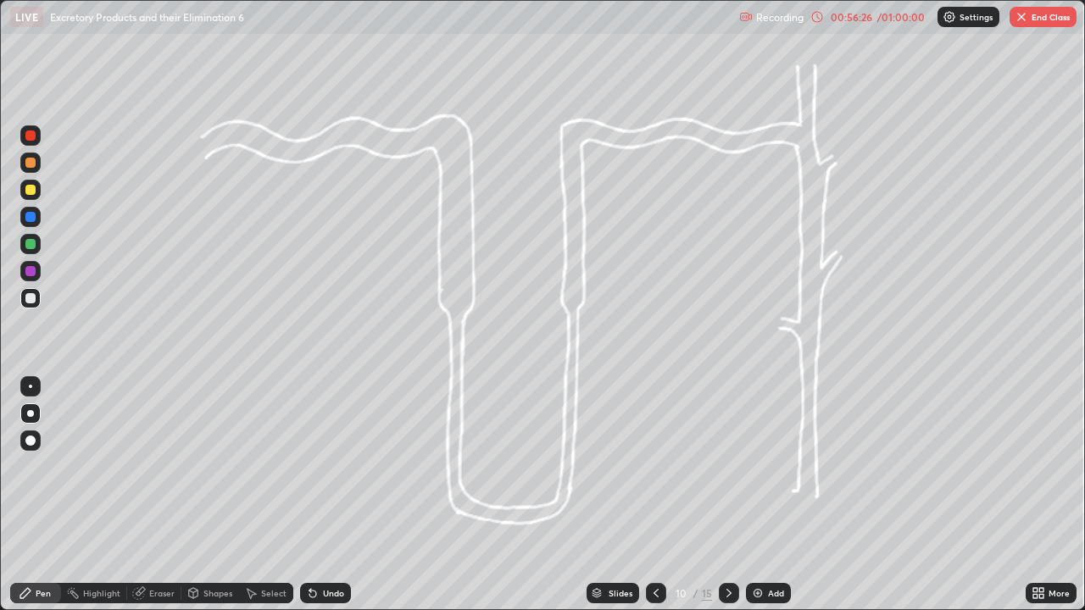
click at [729, 495] on icon at bounding box center [729, 594] width 14 height 14
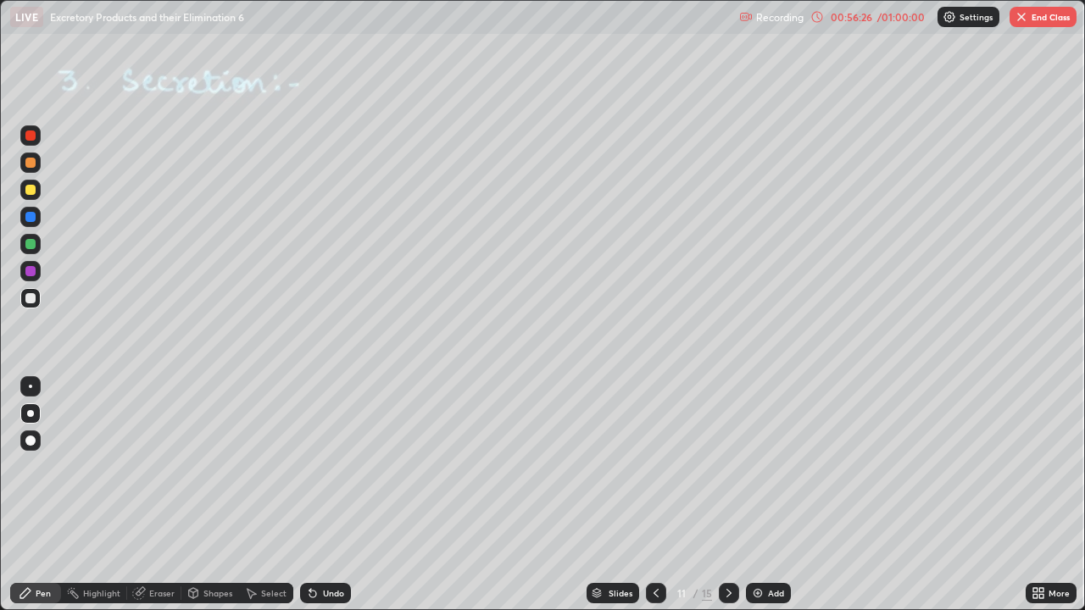
click at [727, 495] on icon at bounding box center [729, 594] width 14 height 14
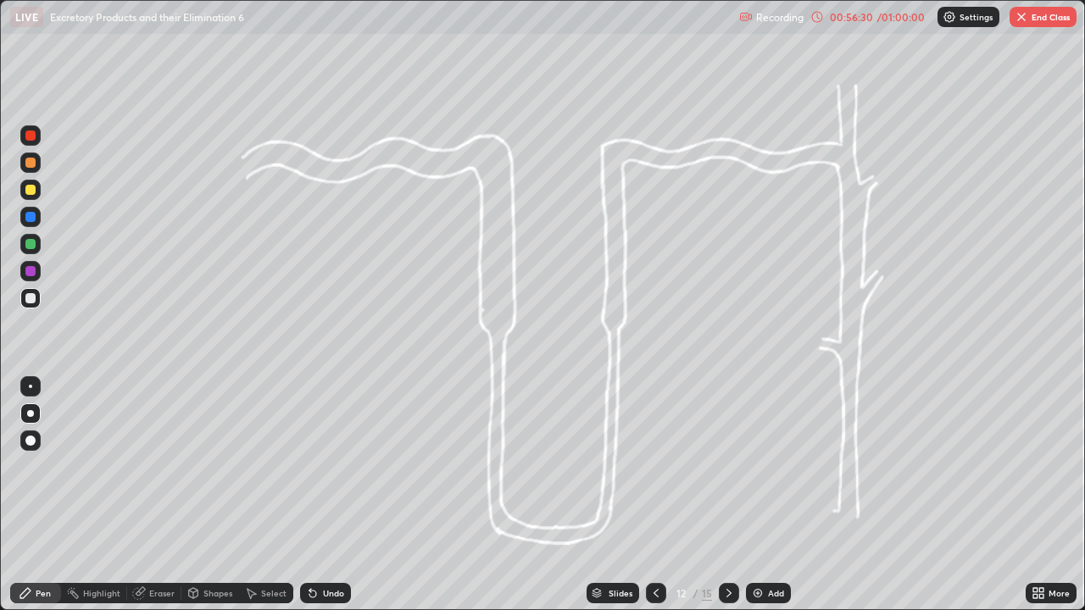
click at [727, 495] on icon at bounding box center [728, 593] width 5 height 8
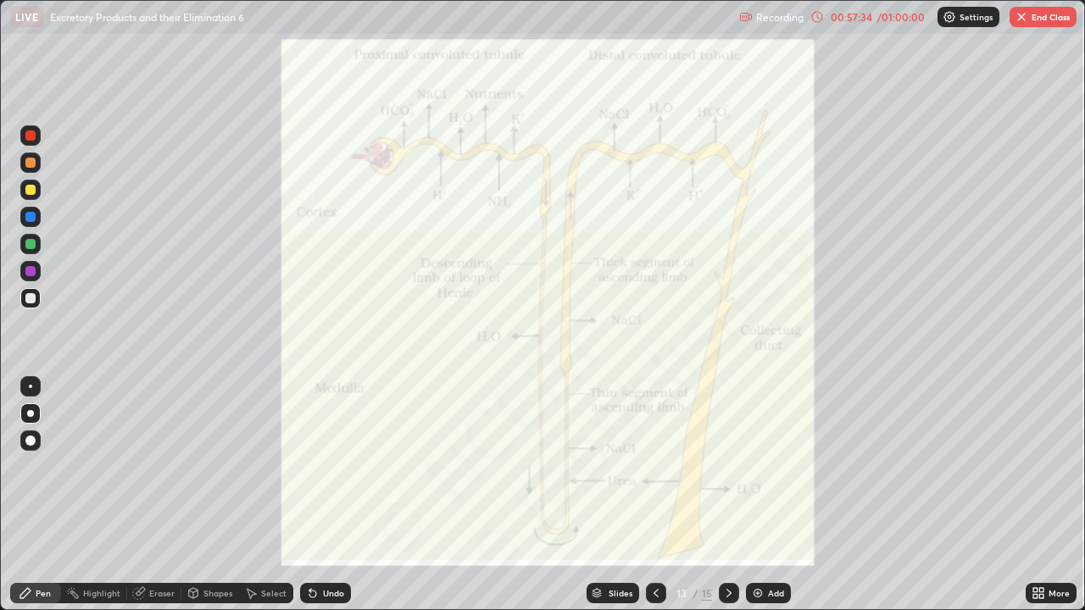
click at [311, 495] on div "Undo" at bounding box center [325, 593] width 51 height 20
click at [28, 138] on div at bounding box center [30, 136] width 10 height 10
click at [310, 495] on icon at bounding box center [312, 594] width 7 height 7
click at [324, 495] on div "Undo" at bounding box center [333, 593] width 21 height 8
click at [654, 495] on icon at bounding box center [656, 594] width 14 height 14
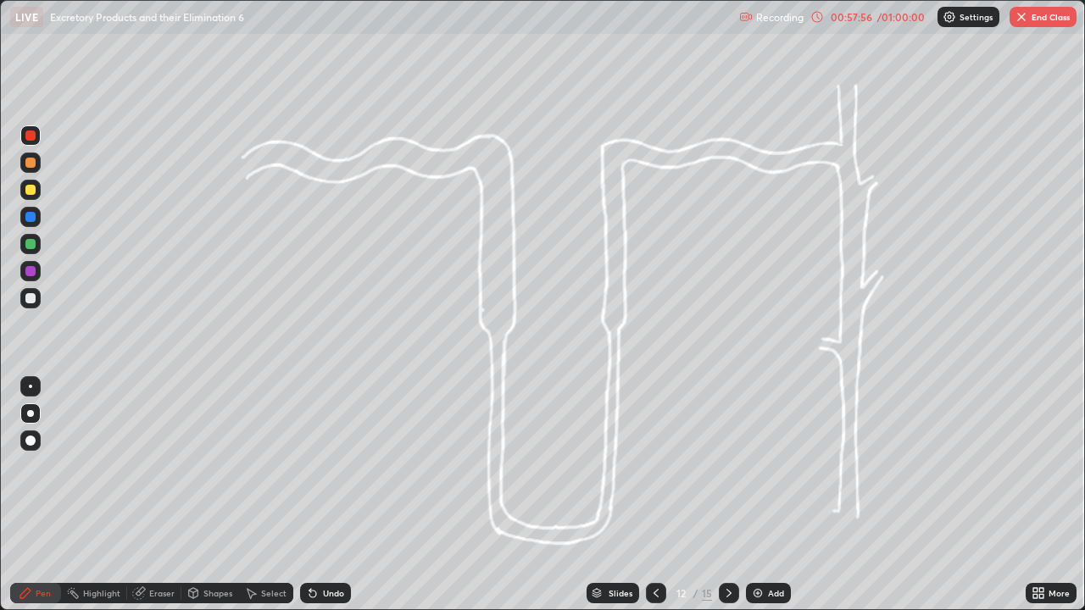
click at [646, 495] on div at bounding box center [656, 593] width 20 height 20
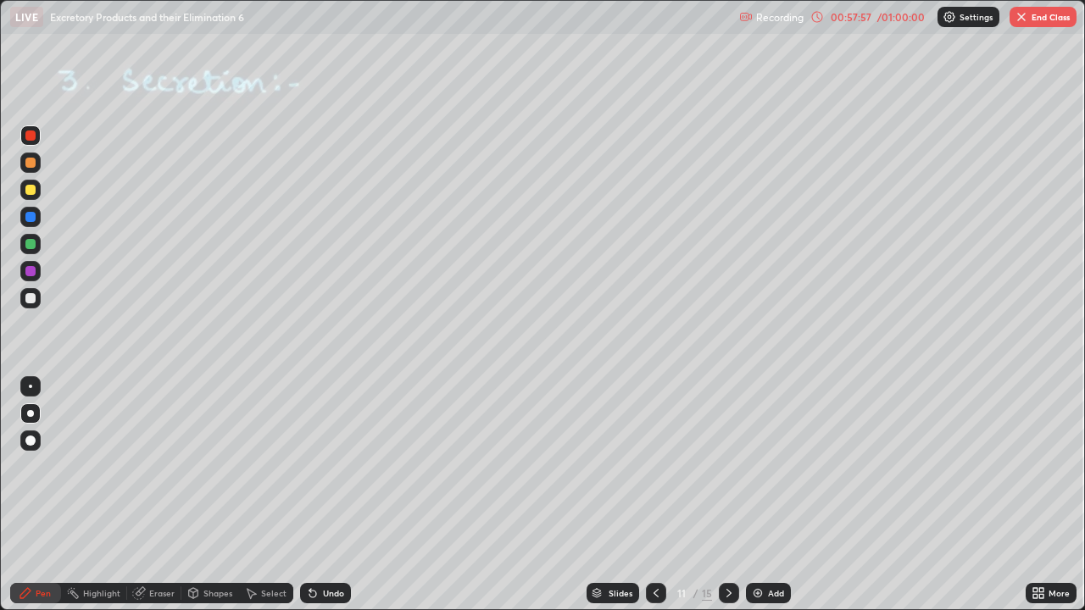
click at [662, 495] on div at bounding box center [656, 593] width 20 height 20
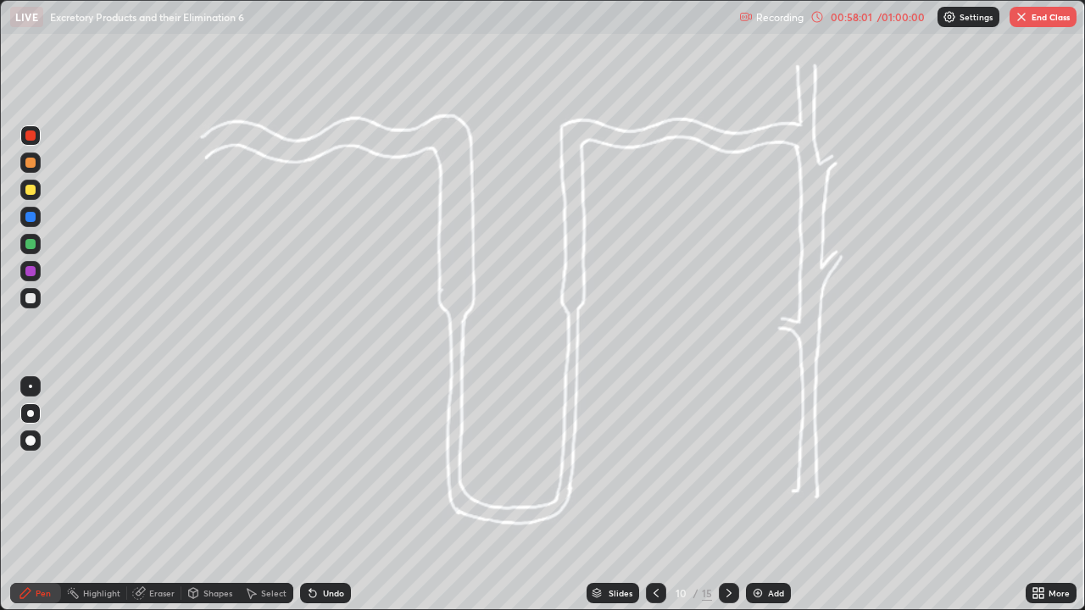
click at [726, 495] on icon at bounding box center [729, 594] width 14 height 14
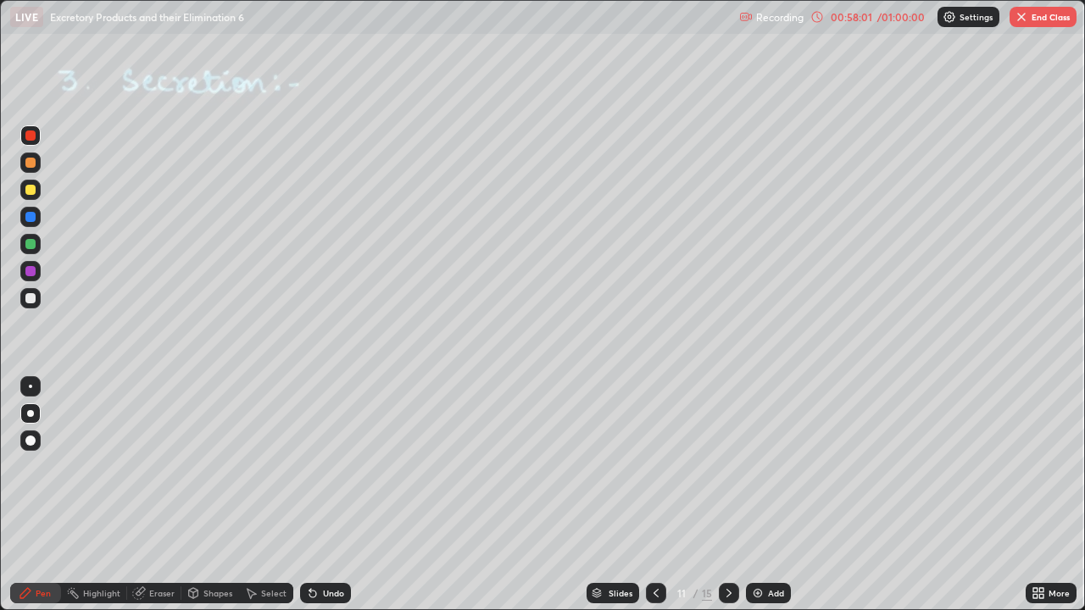
click at [728, 495] on icon at bounding box center [729, 594] width 14 height 14
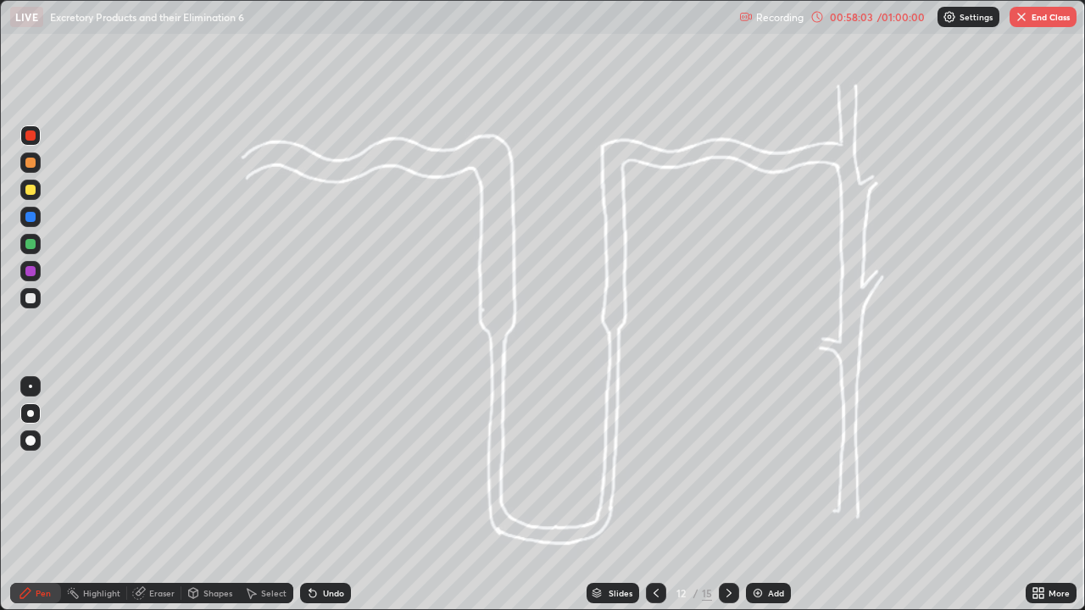
click at [727, 495] on icon at bounding box center [729, 594] width 14 height 14
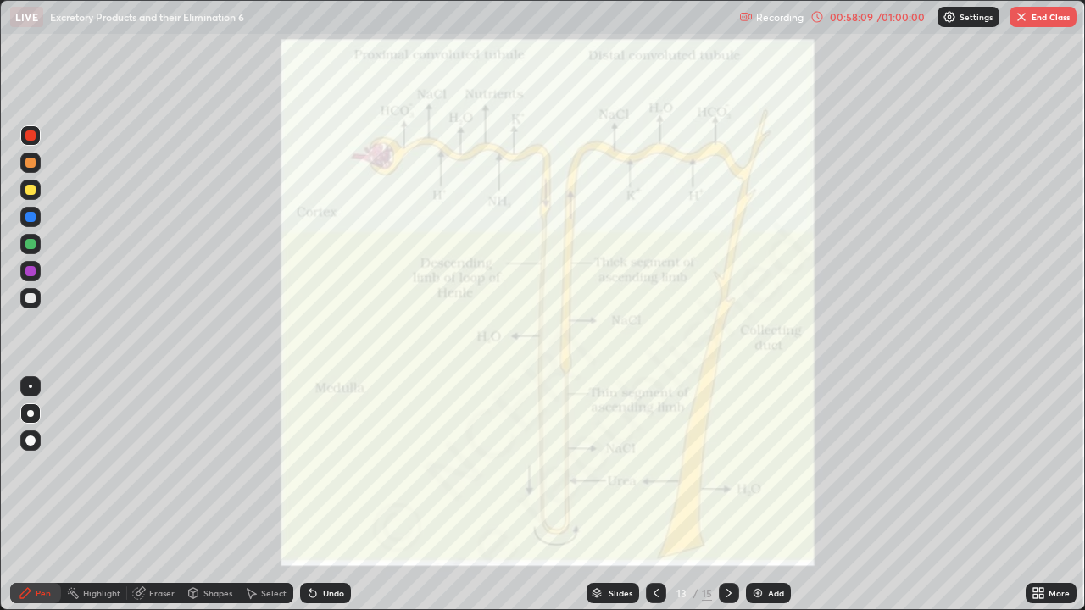
click at [756, 495] on img at bounding box center [758, 594] width 14 height 14
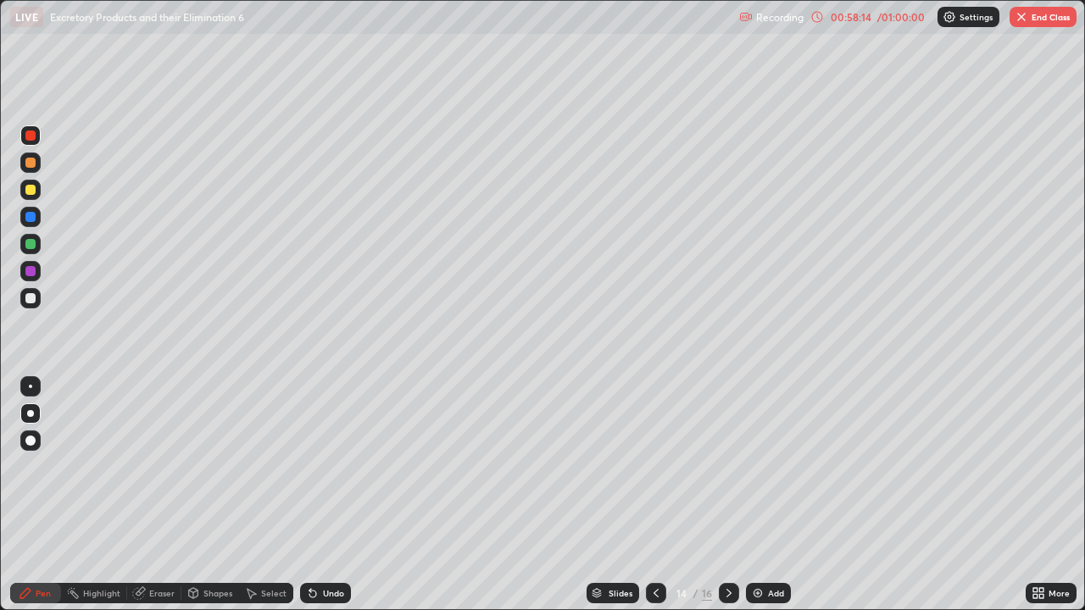
click at [309, 495] on icon at bounding box center [312, 594] width 7 height 7
click at [1038, 495] on icon at bounding box center [1035, 596] width 4 height 4
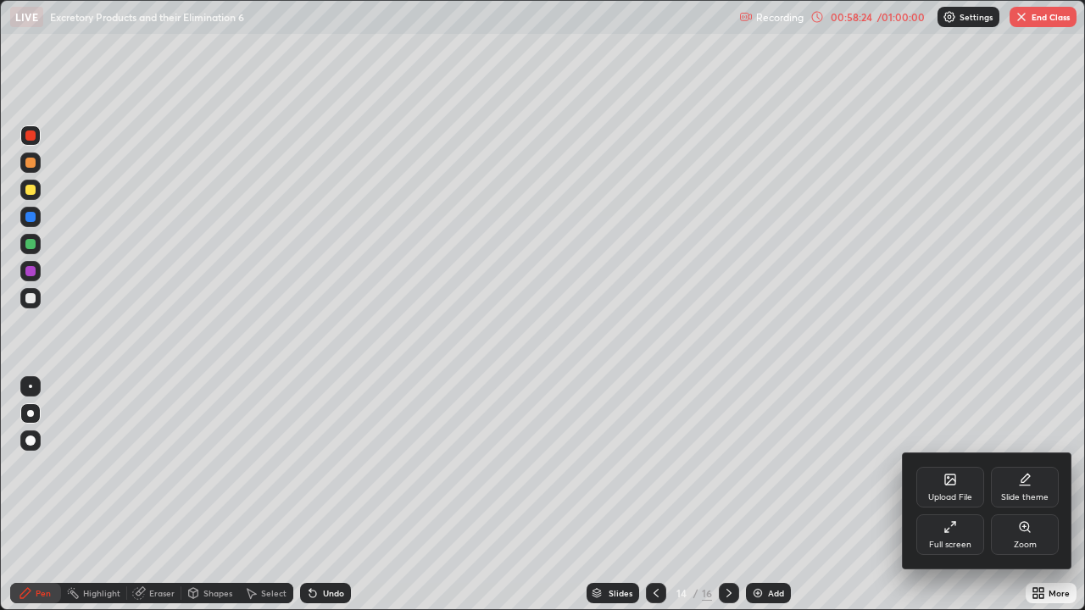
click at [950, 489] on div "Upload File" at bounding box center [950, 487] width 68 height 41
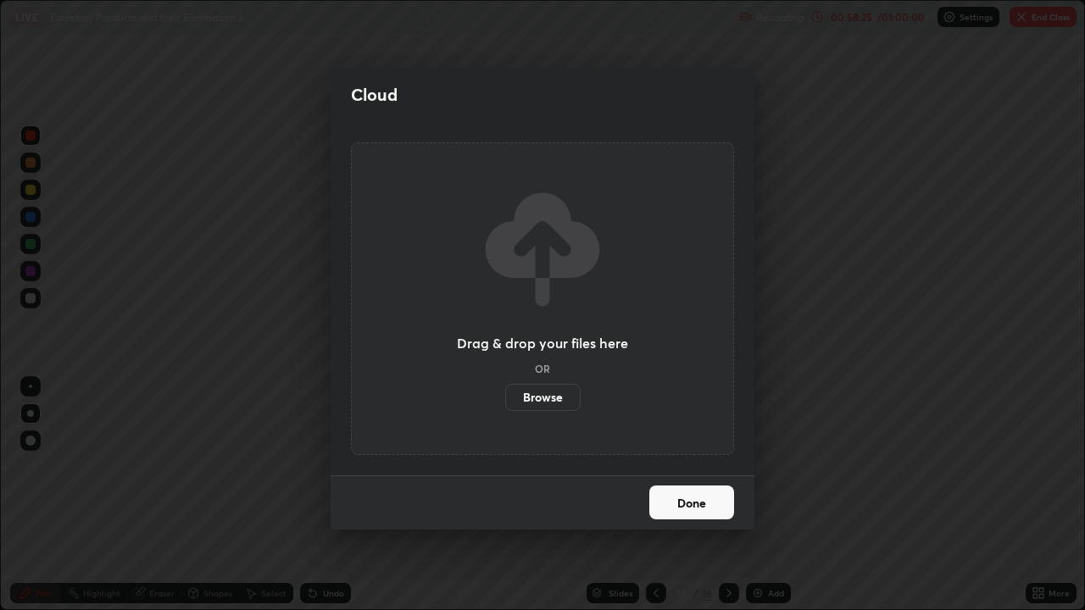
click at [543, 395] on label "Browse" at bounding box center [542, 397] width 75 height 27
click at [505, 395] on input "Browse" at bounding box center [505, 397] width 0 height 27
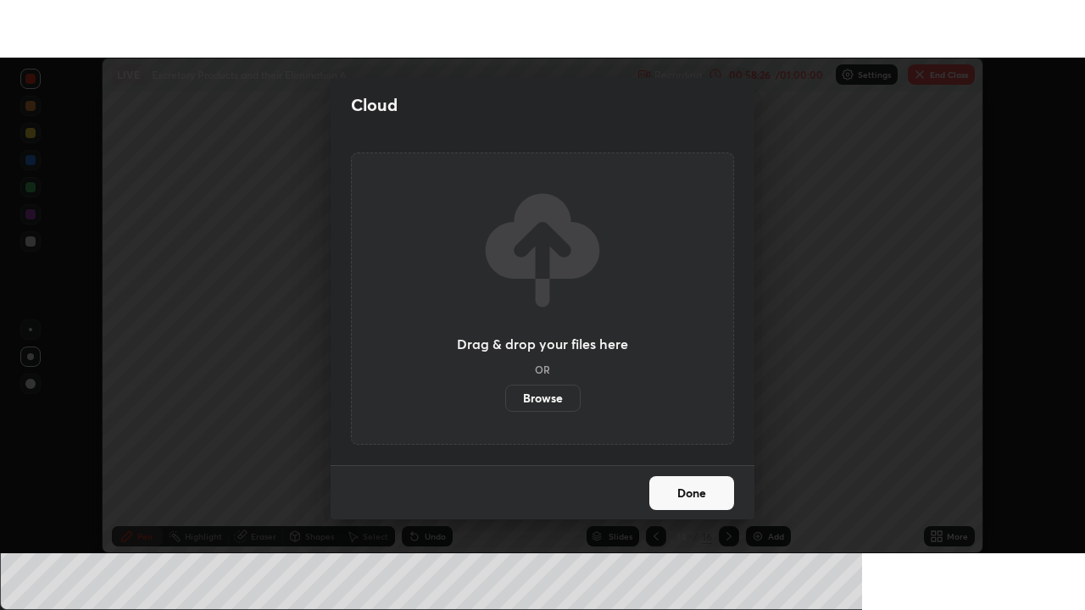
scroll to position [84267, 83678]
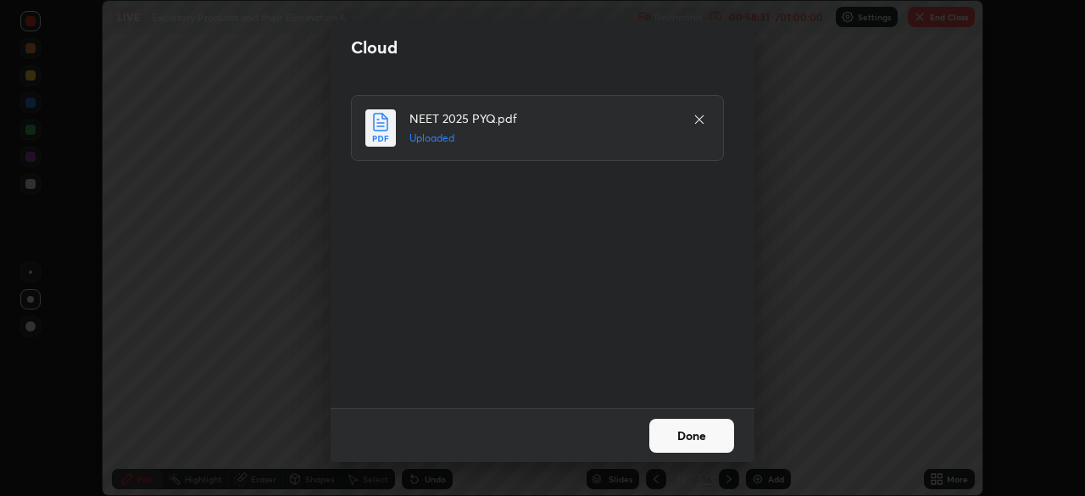
click at [680, 432] on button "Done" at bounding box center [691, 436] width 85 height 34
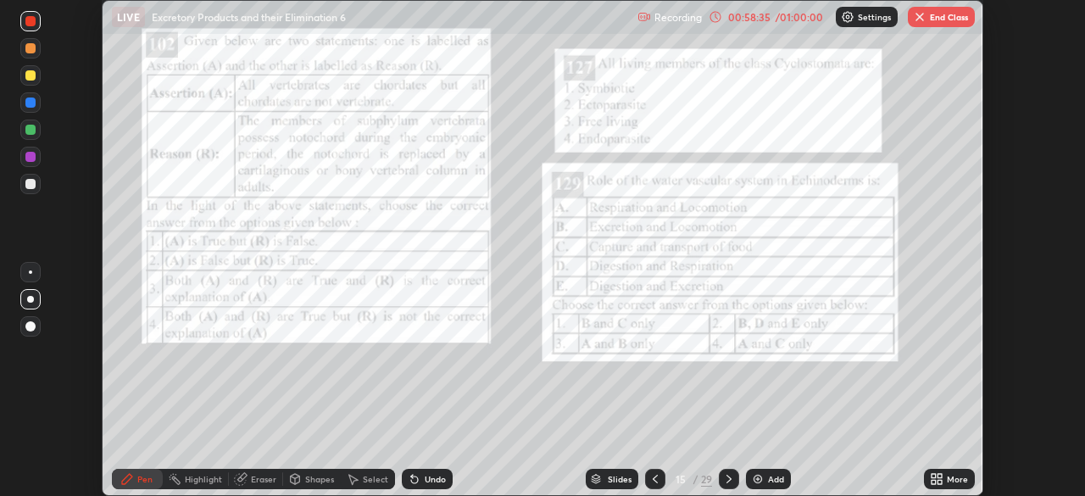
click at [728, 479] on icon at bounding box center [729, 479] width 14 height 14
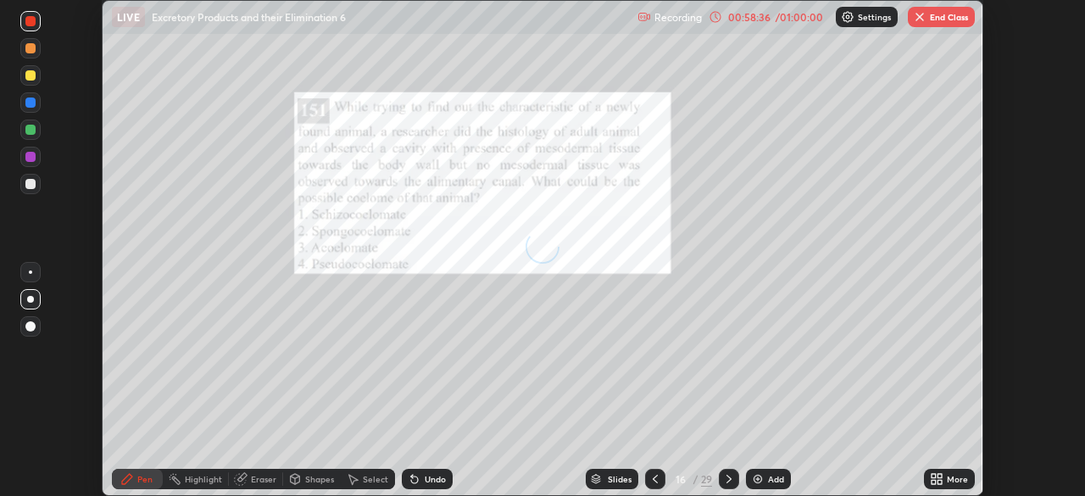
click at [727, 479] on icon at bounding box center [729, 479] width 14 height 14
click at [726, 478] on icon at bounding box center [729, 479] width 14 height 14
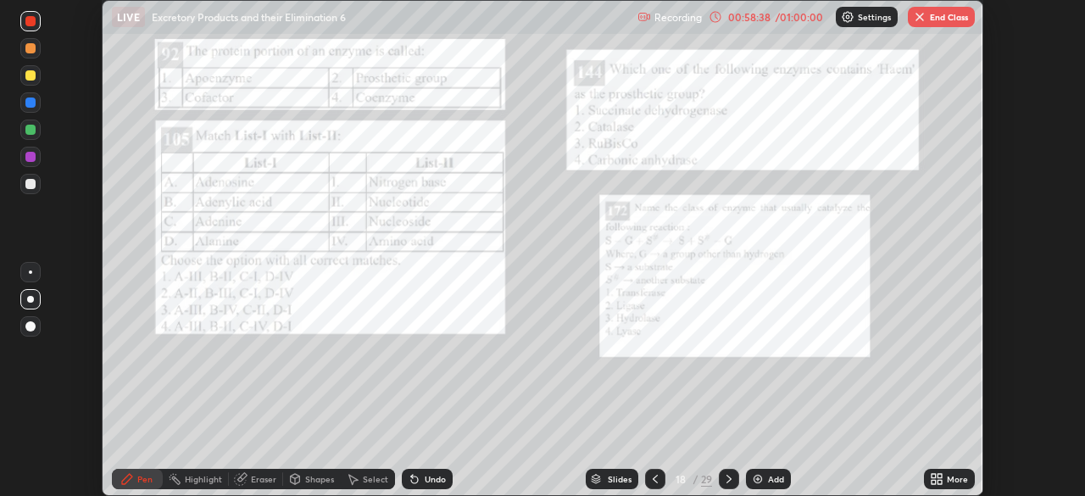
click at [719, 475] on div at bounding box center [729, 479] width 20 height 20
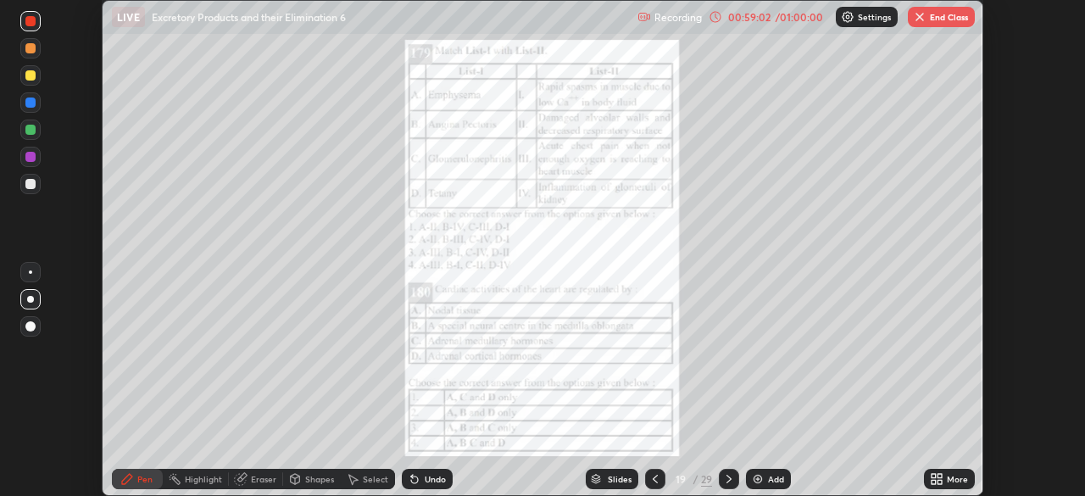
click at [924, 483] on div "More" at bounding box center [949, 479] width 51 height 20
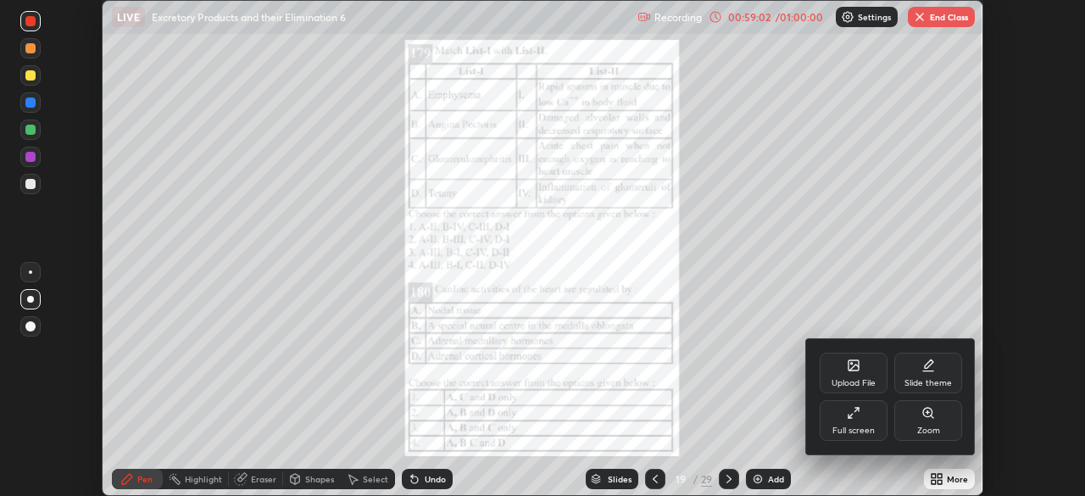
click at [854, 423] on div "Full screen" at bounding box center [854, 420] width 68 height 41
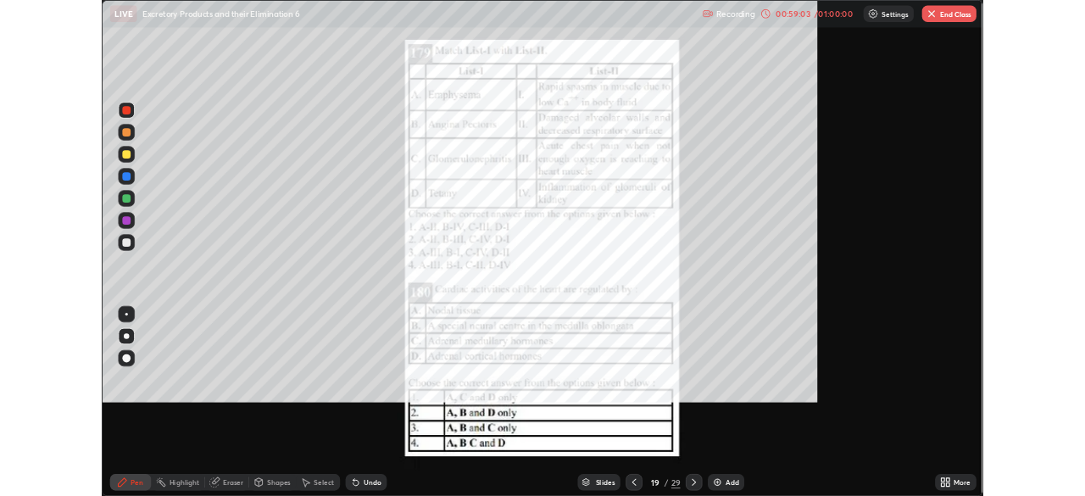
scroll to position [610, 1085]
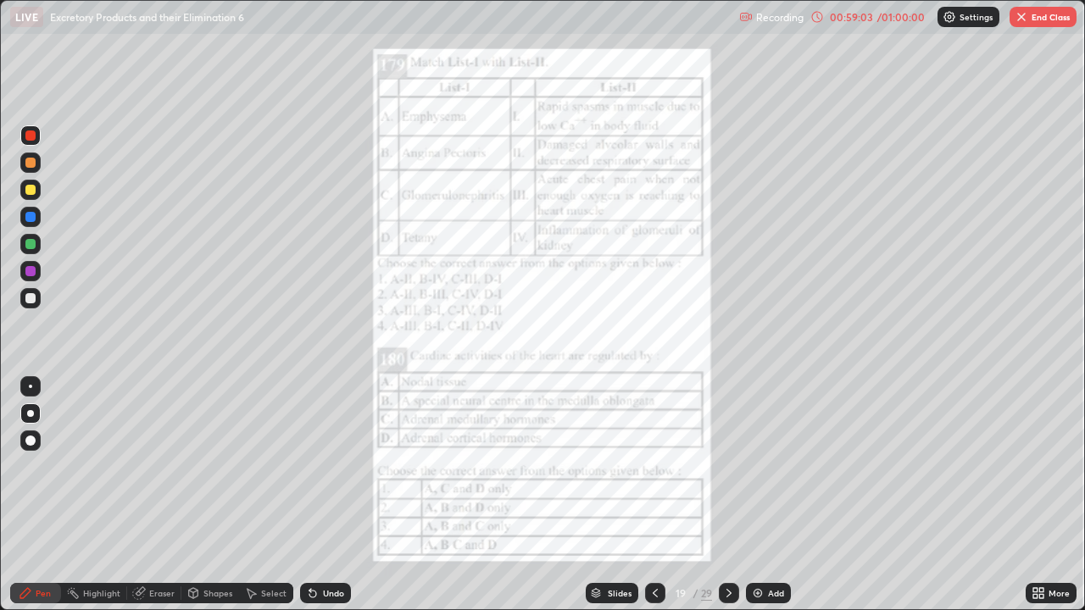
click at [727, 495] on icon at bounding box center [729, 594] width 14 height 14
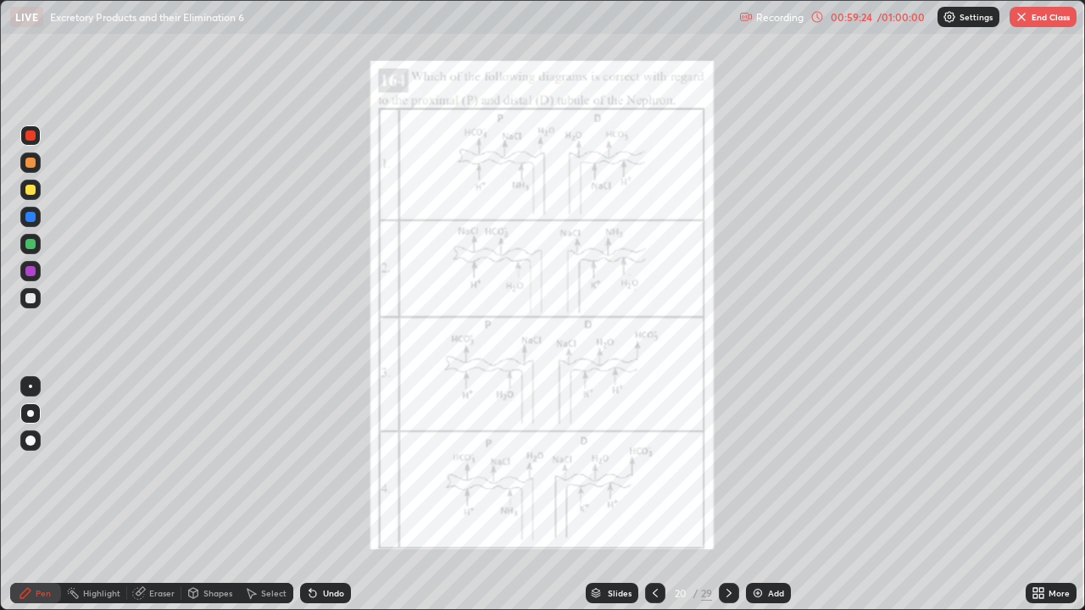
click at [31, 136] on div at bounding box center [30, 136] width 10 height 10
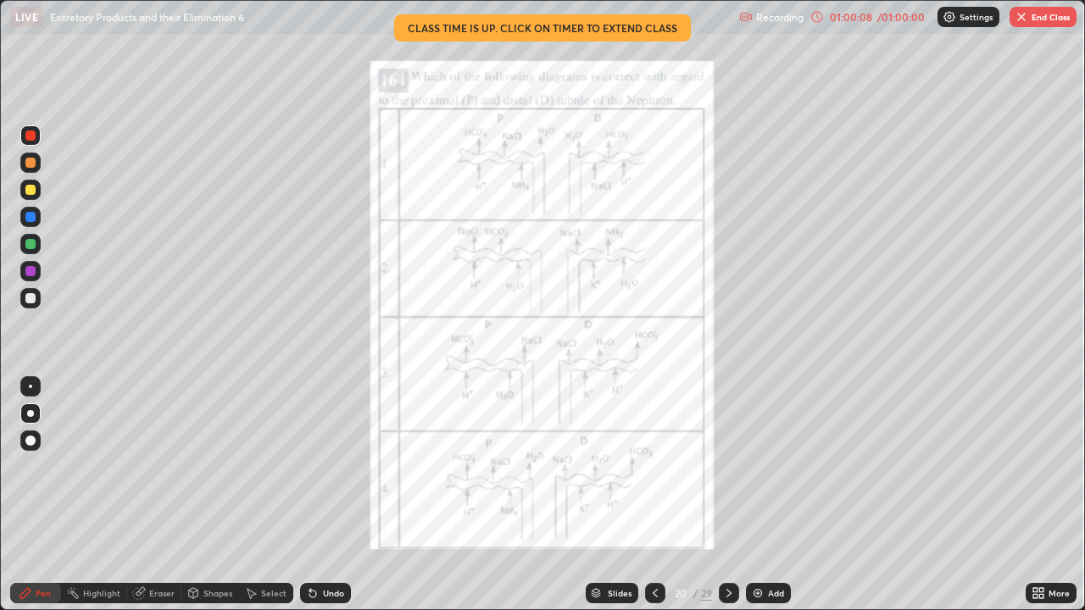
click at [1015, 15] on img "button" at bounding box center [1022, 17] width 14 height 14
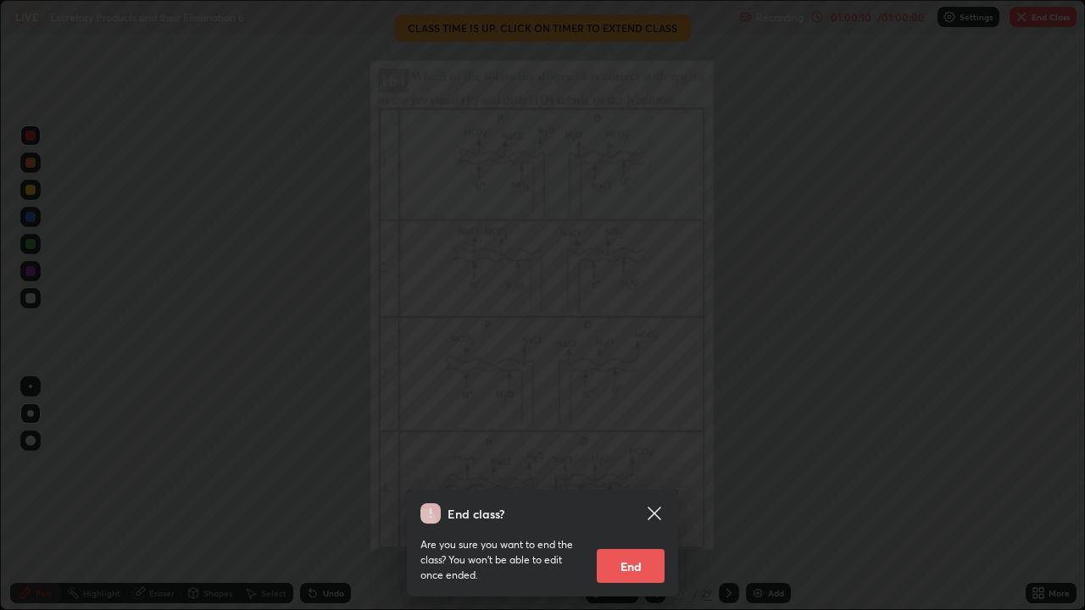
click at [634, 495] on button "End" at bounding box center [631, 566] width 68 height 34
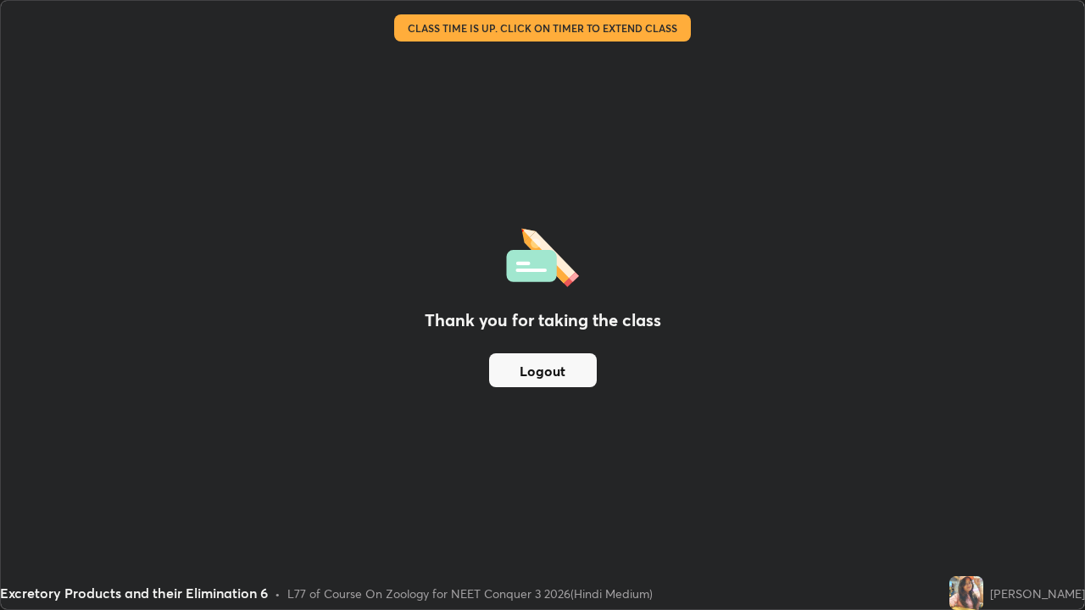
click at [874, 403] on div "Thank you for taking the class Logout" at bounding box center [542, 305] width 1083 height 609
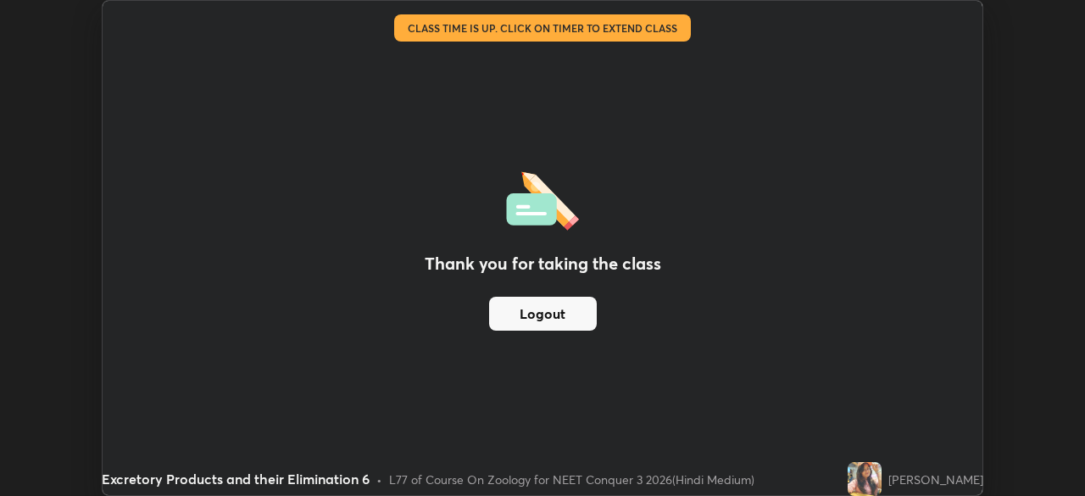
scroll to position [84267, 83678]
